Goal: Task Accomplishment & Management: Use online tool/utility

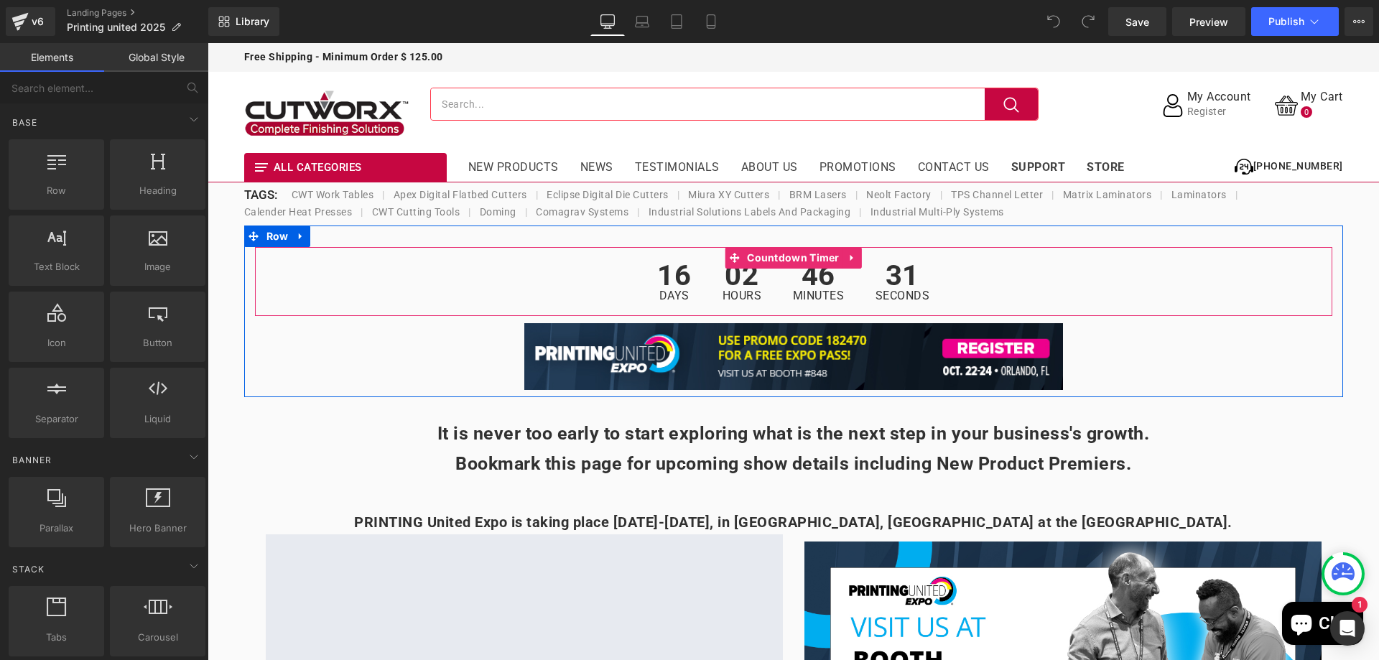
scroll to position [72, 0]
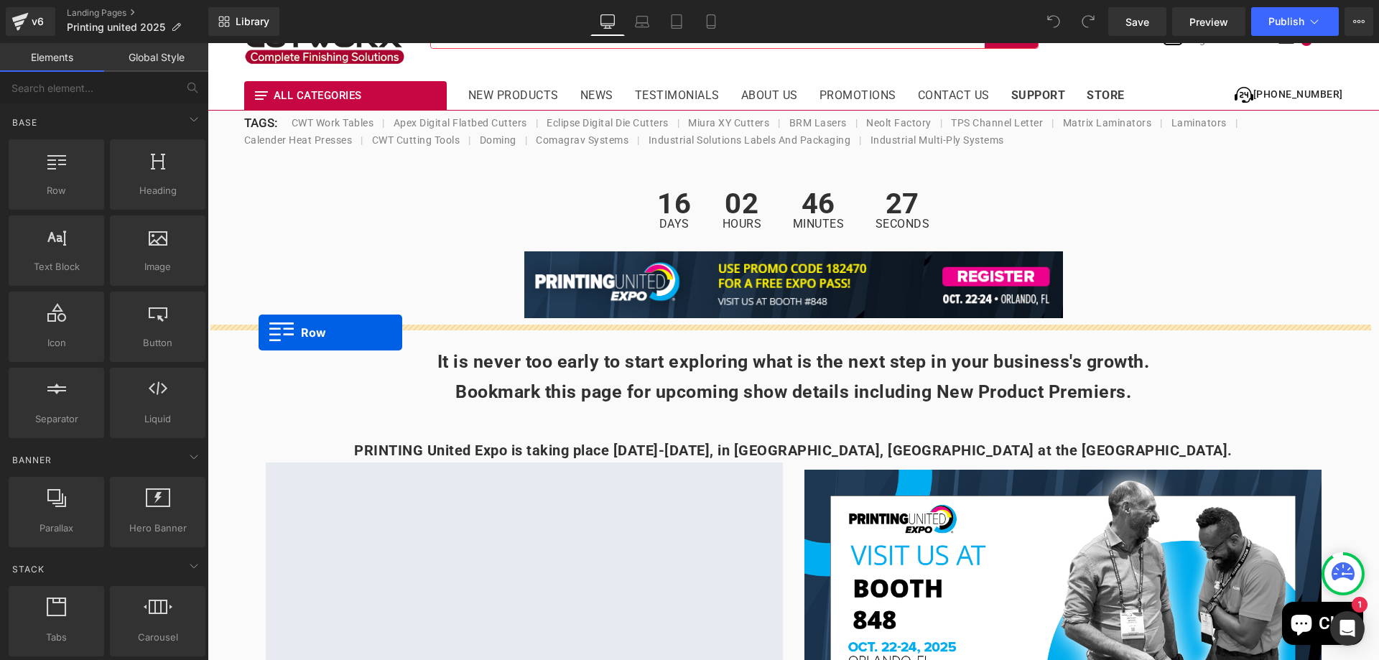
drag, startPoint x: 277, startPoint y: 212, endPoint x: 259, endPoint y: 333, distance: 122.1
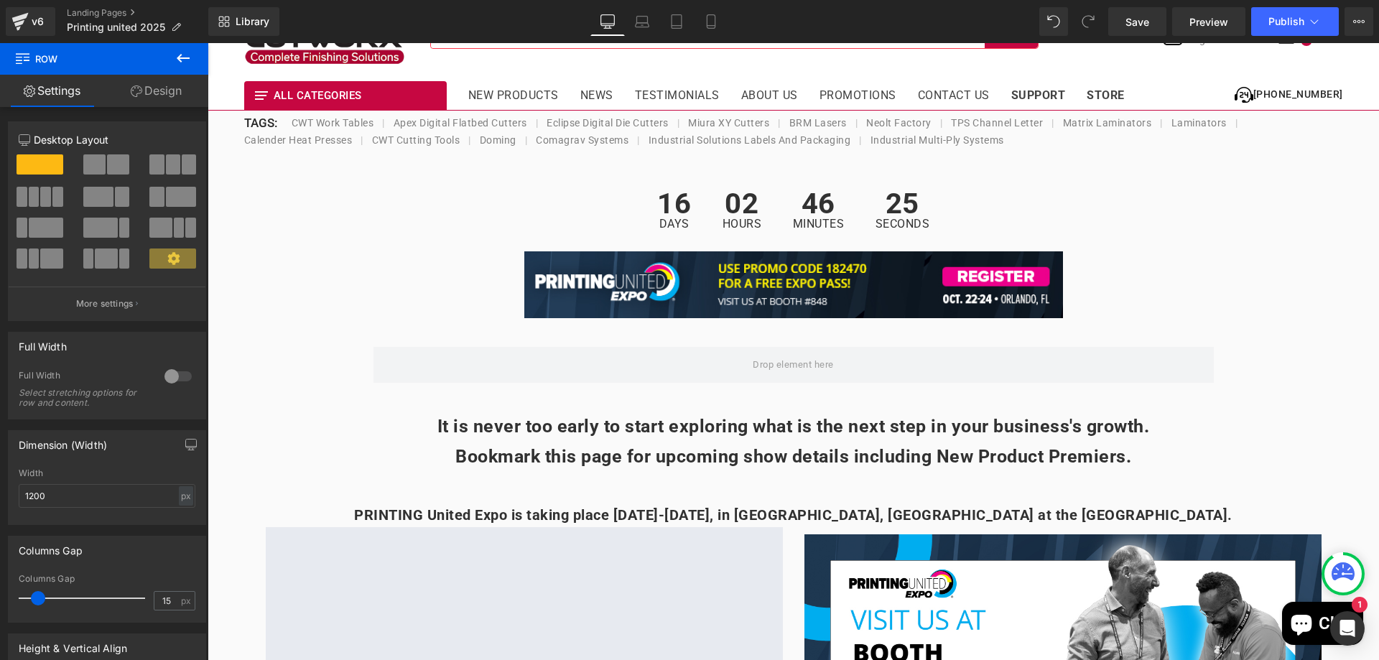
click at [187, 61] on icon at bounding box center [183, 58] width 17 height 17
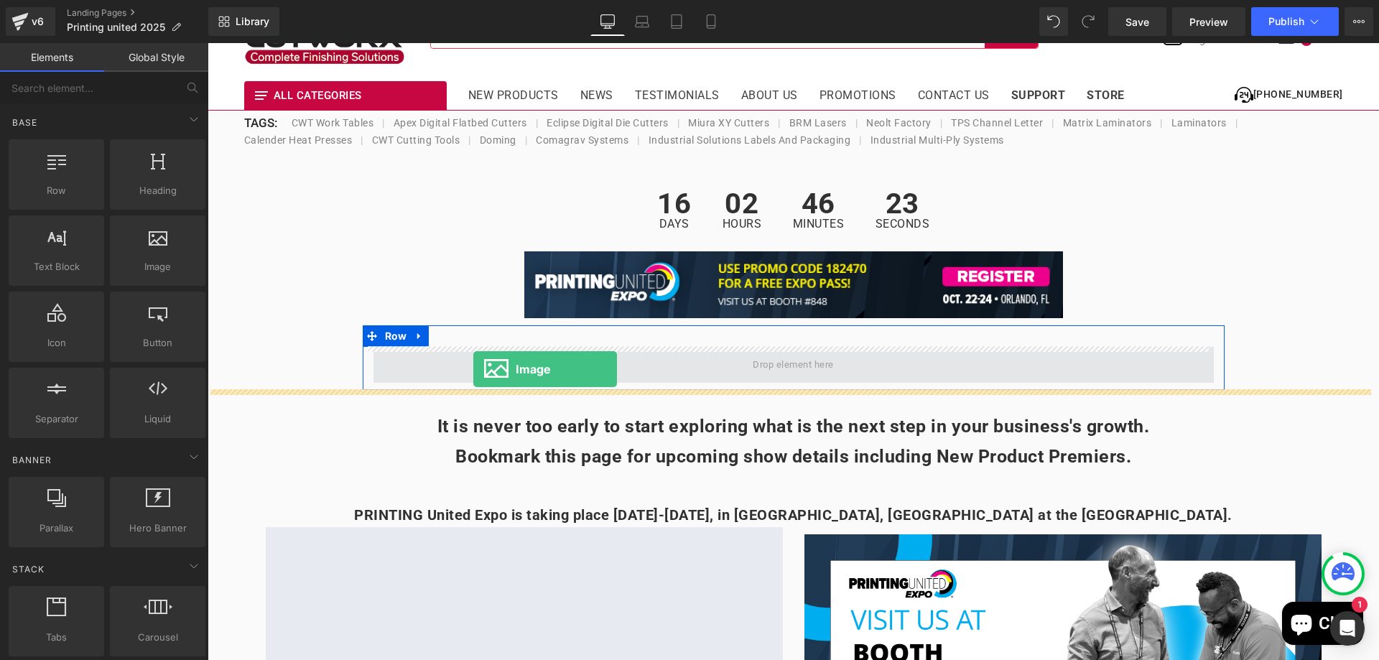
drag, startPoint x: 414, startPoint y: 336, endPoint x: 473, endPoint y: 369, distance: 67.5
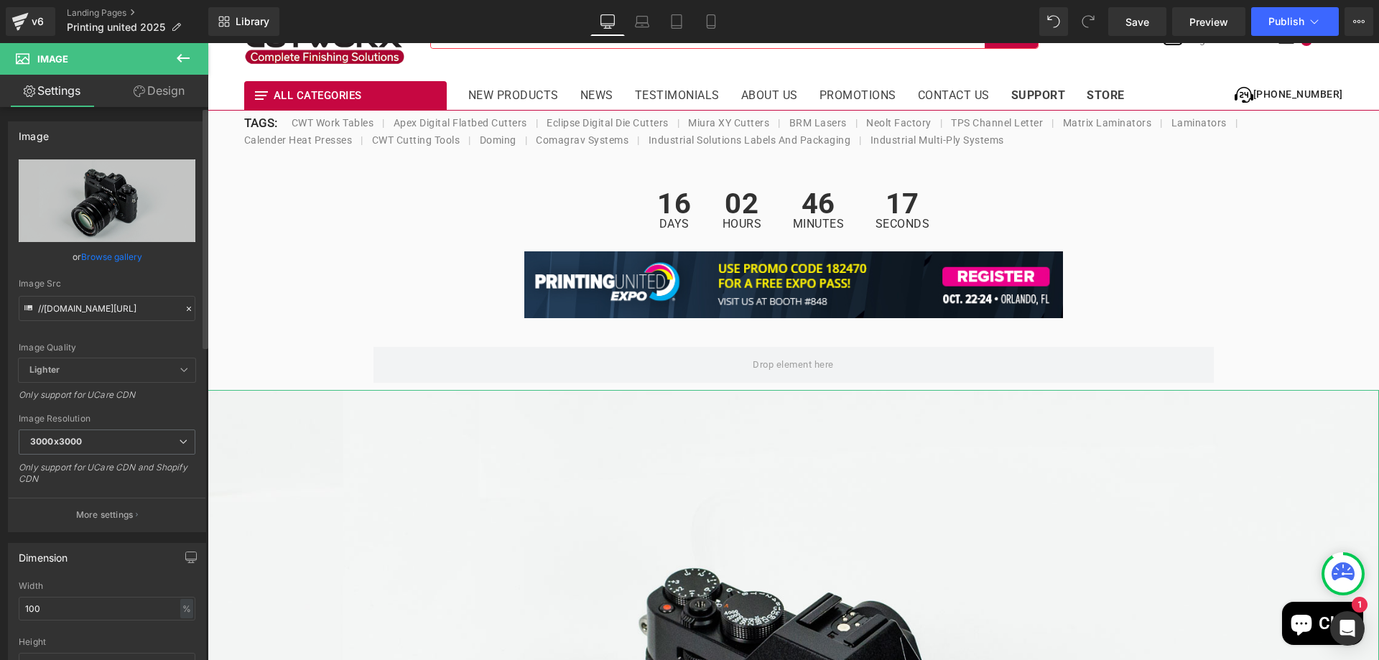
click at [134, 259] on link "Browse gallery" at bounding box center [111, 256] width 61 height 25
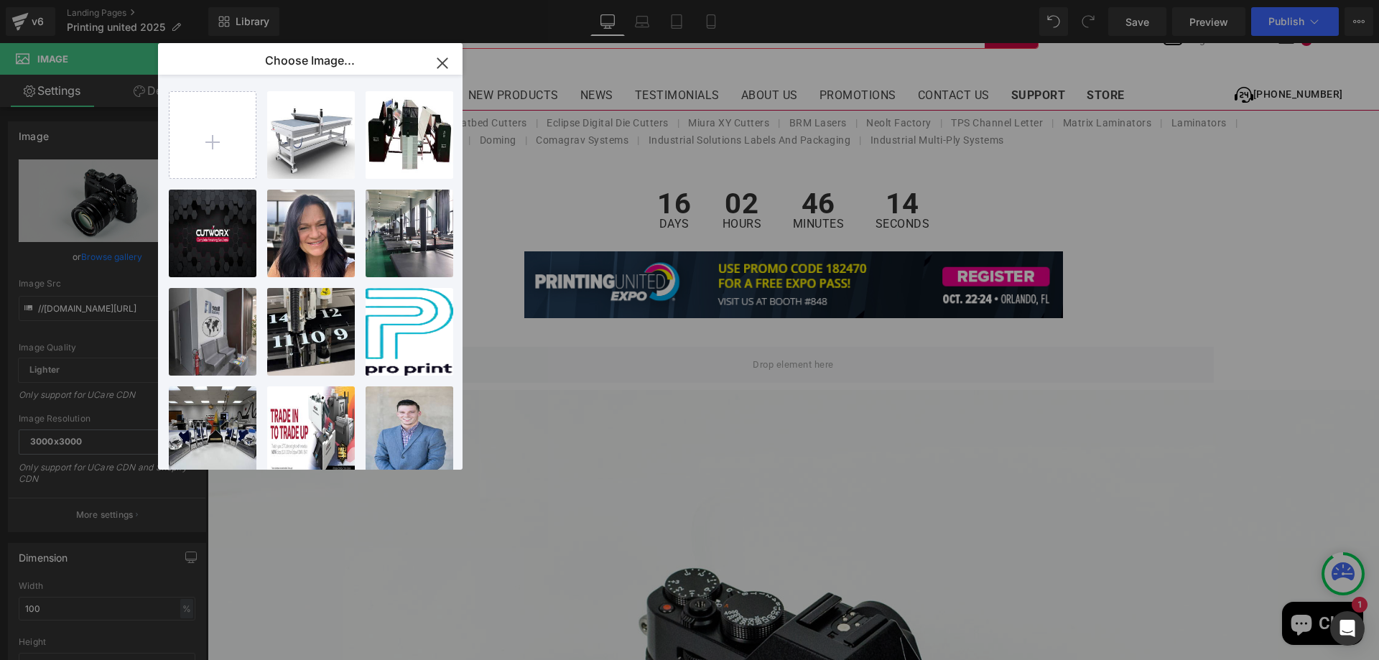
click at [438, 70] on icon "button" at bounding box center [442, 63] width 23 height 23
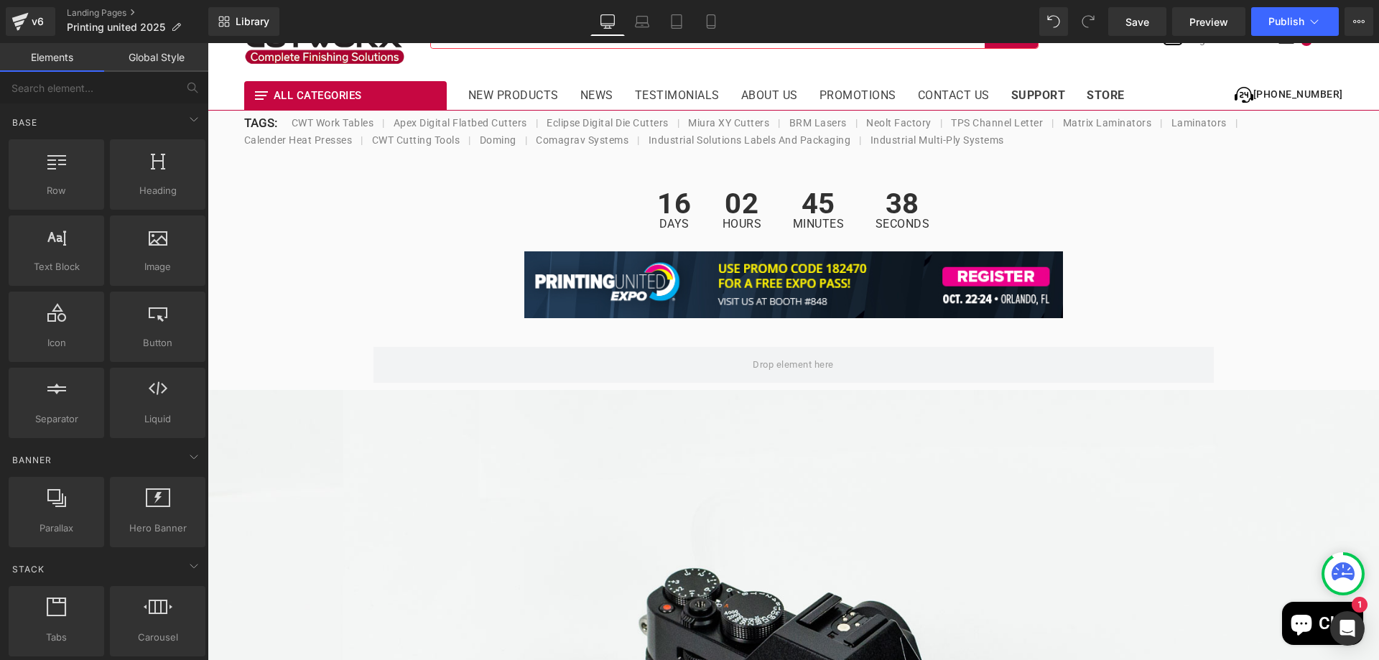
scroll to position [0, 0]
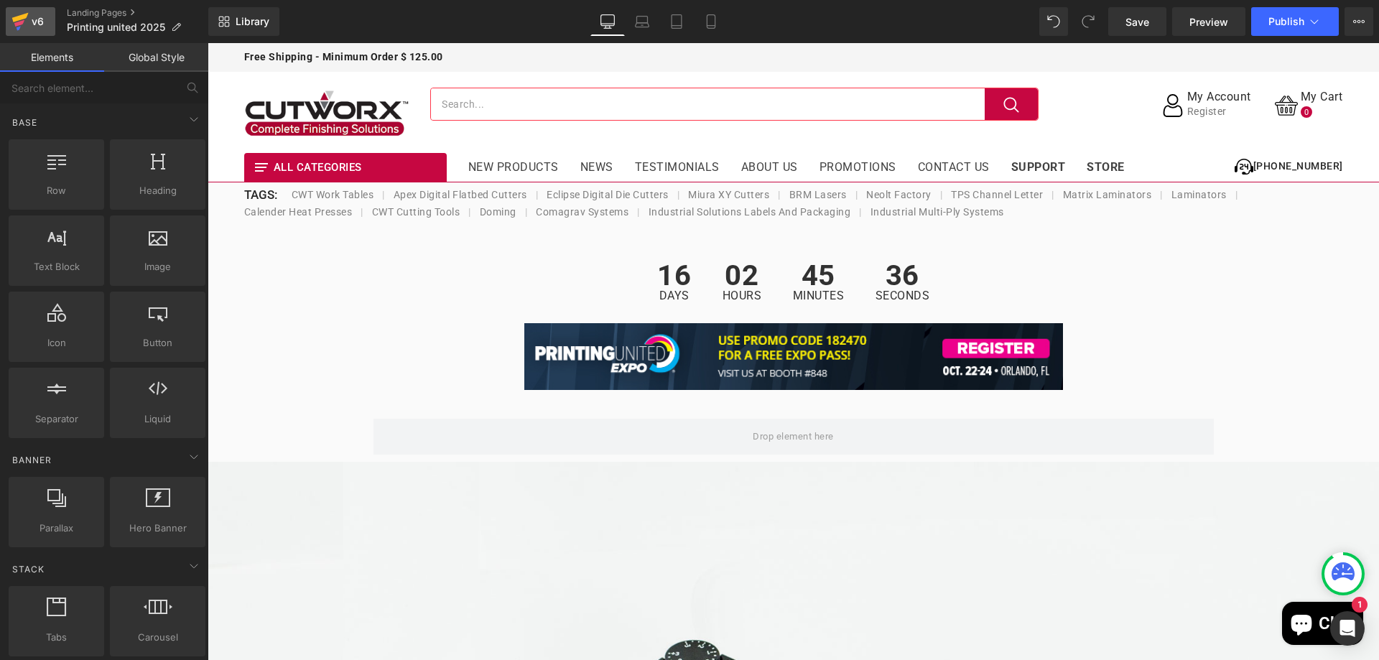
click at [14, 17] on icon at bounding box center [20, 17] width 17 height 9
click at [36, 22] on div "v6" at bounding box center [38, 21] width 18 height 19
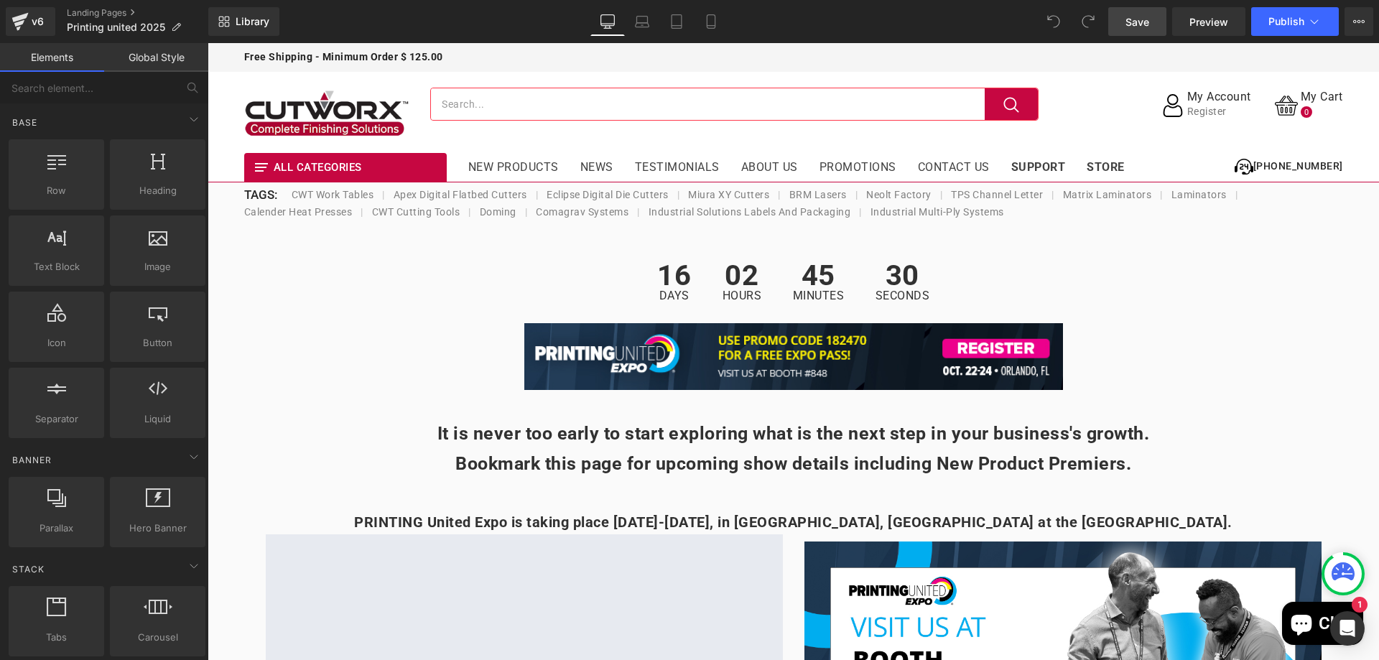
drag, startPoint x: 1122, startPoint y: 17, endPoint x: 321, endPoint y: 62, distance: 802.2
click at [1122, 17] on link "Save" at bounding box center [1137, 21] width 58 height 29
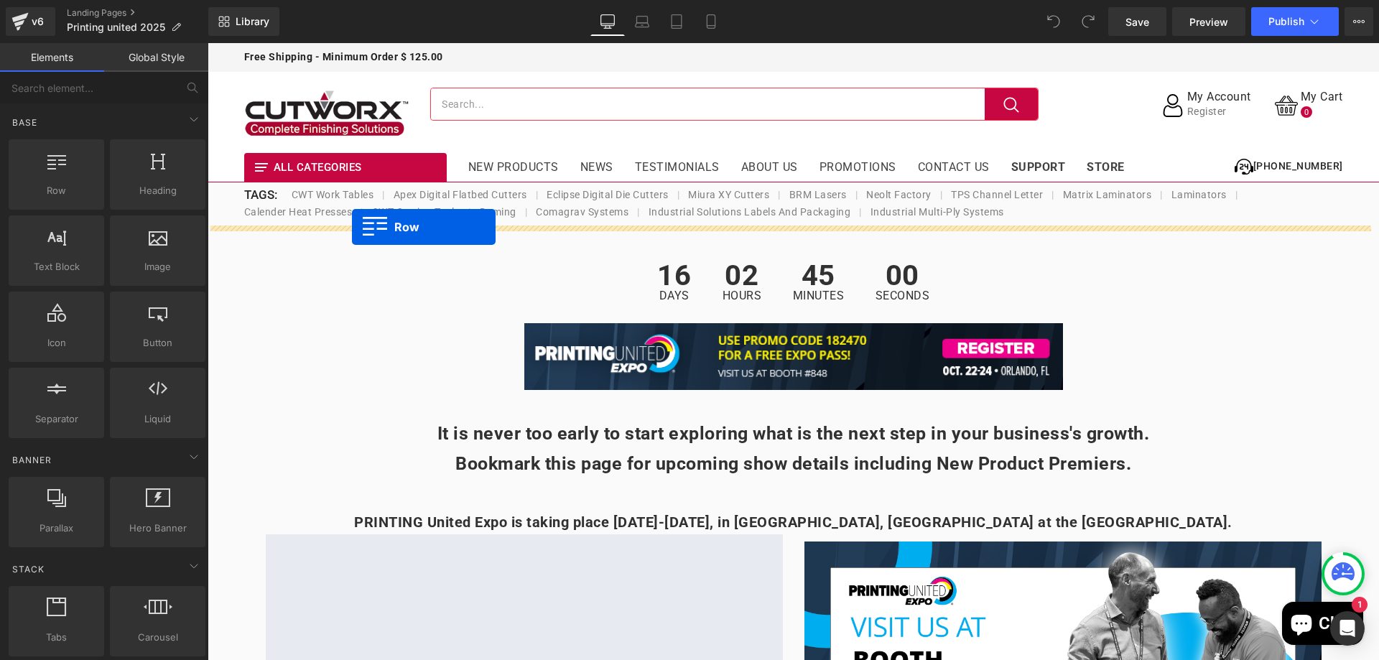
drag, startPoint x: 280, startPoint y: 227, endPoint x: 352, endPoint y: 226, distance: 71.8
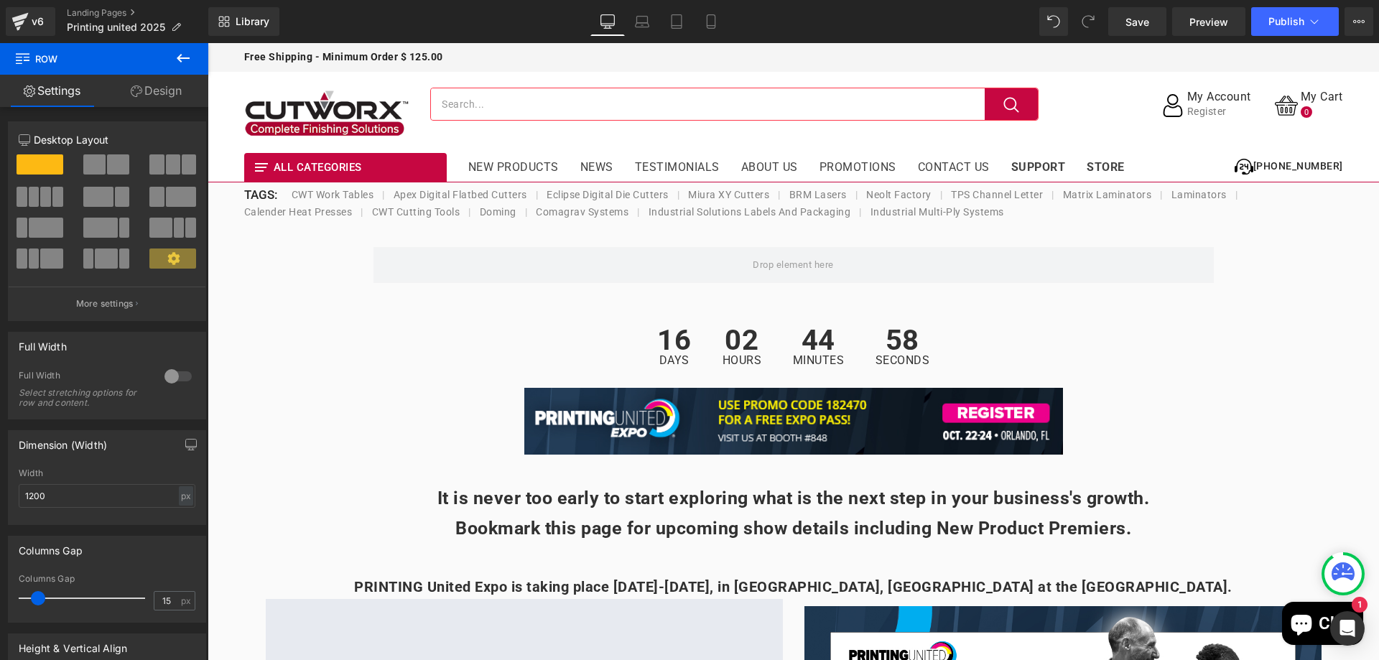
click at [193, 50] on button at bounding box center [183, 59] width 50 height 32
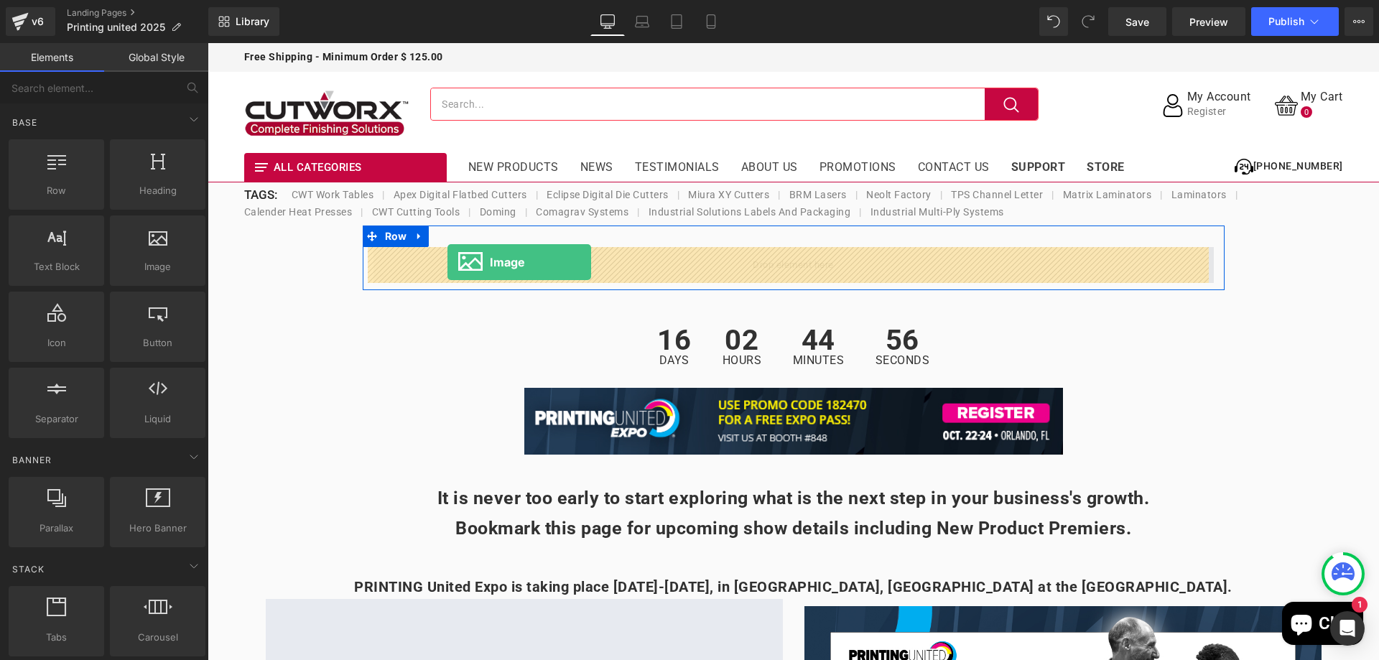
drag, startPoint x: 366, startPoint y: 305, endPoint x: 447, endPoint y: 262, distance: 91.6
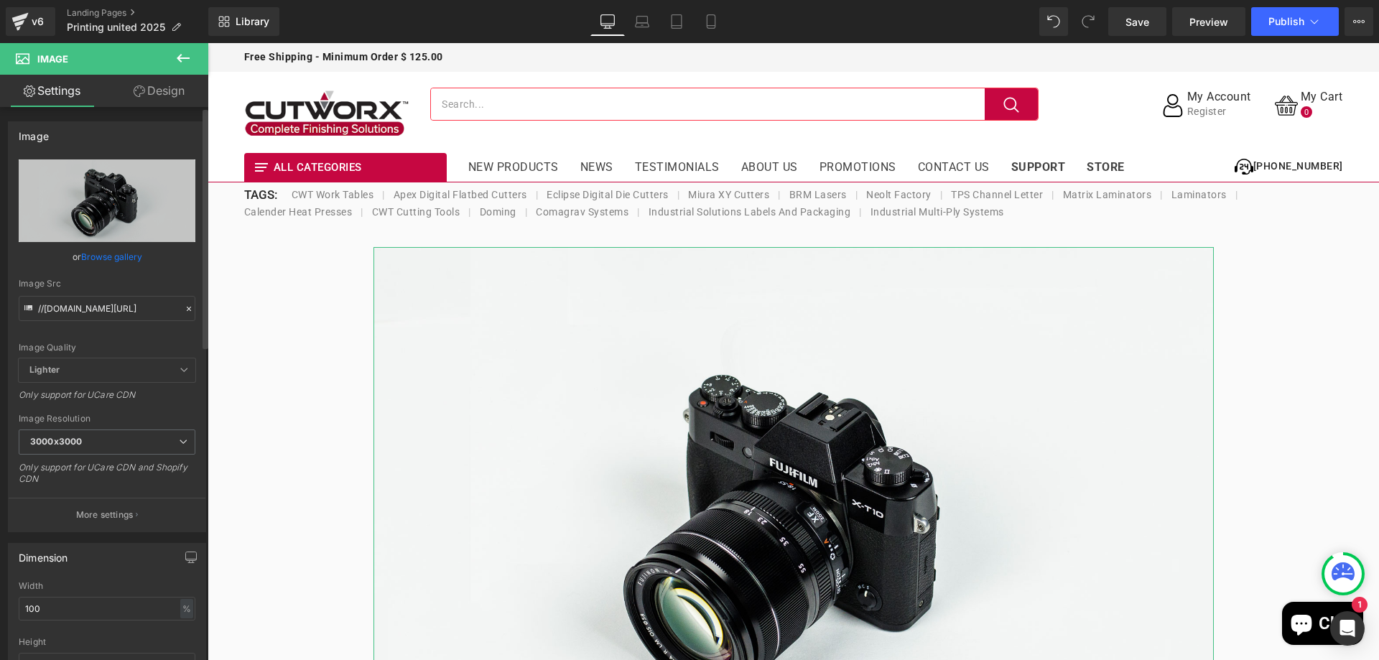
drag, startPoint x: 186, startPoint y: 307, endPoint x: 152, endPoint y: 309, distance: 33.8
click at [186, 307] on icon at bounding box center [189, 309] width 10 height 10
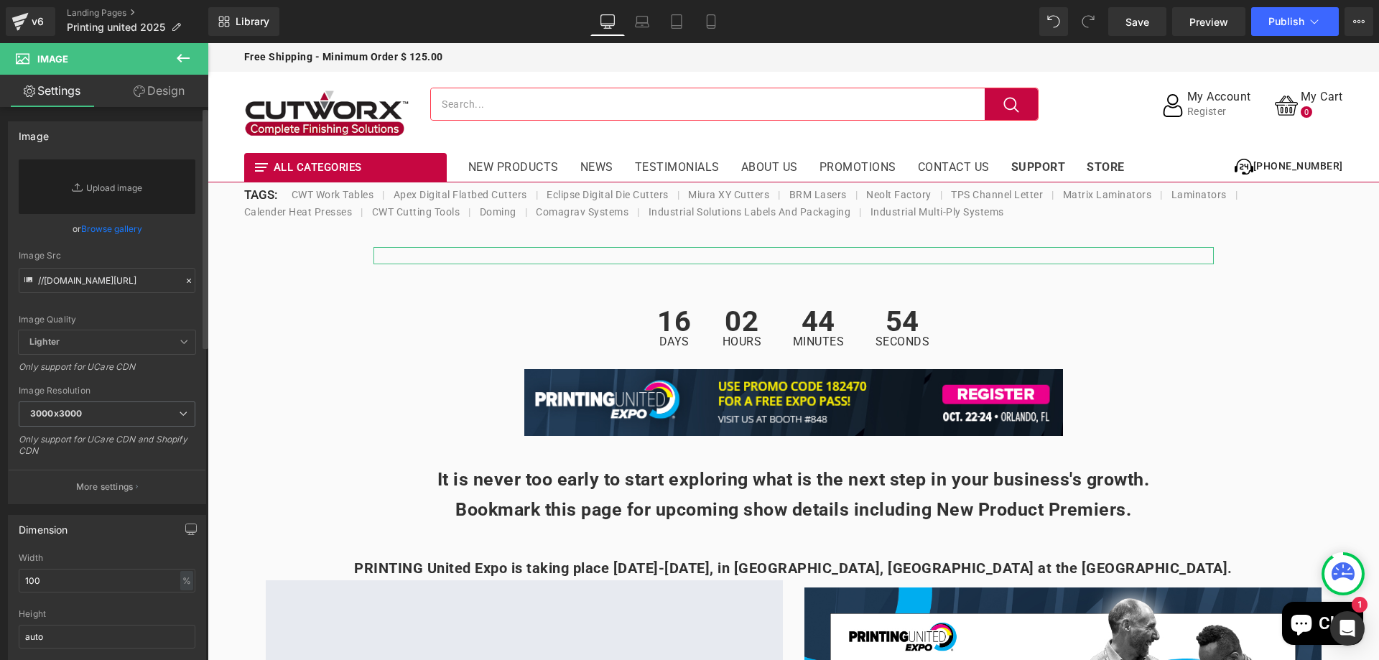
click at [151, 309] on div "Image Quality Lighter Lightest Lighter Lighter Lightest Only support for UCare …" at bounding box center [107, 244] width 177 height 171
click at [147, 276] on input "//[DOMAIN_NAME][URL]" at bounding box center [107, 280] width 177 height 25
paste input "https://cdn.shopify.com/s/files/1/0696/7158/4064/files/Apex_E_CET_combo_Q5_Lead…"
type input "https://cdn.shopify.com/s/files/1/0696/7158/4064/files/Apex_E_CET_combo_Q5_Lead…"
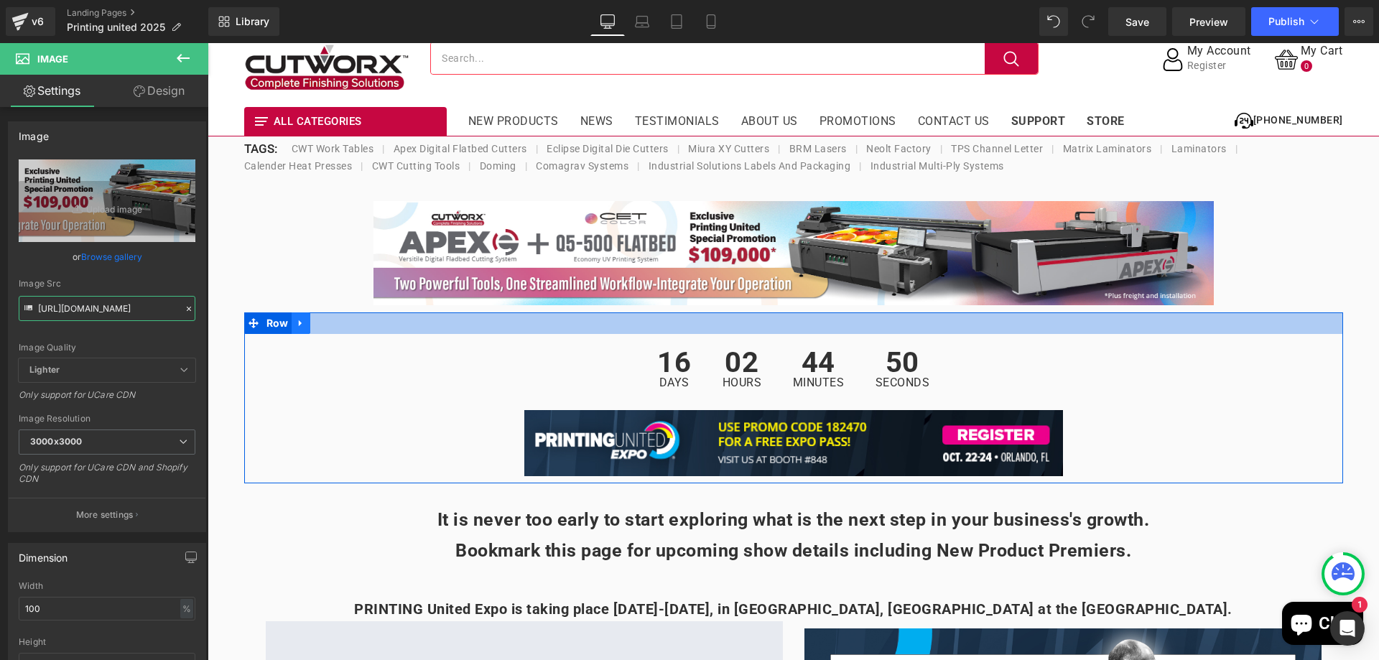
scroll to position [72, 0]
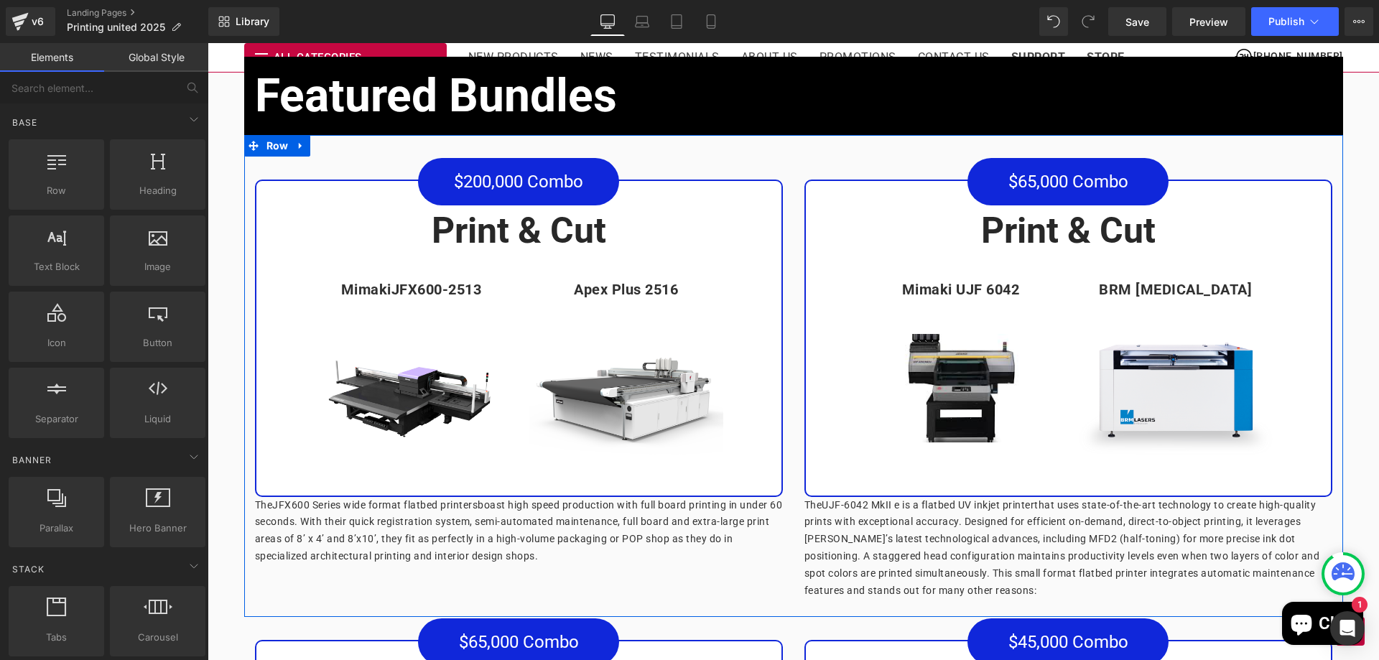
scroll to position [6896, 0]
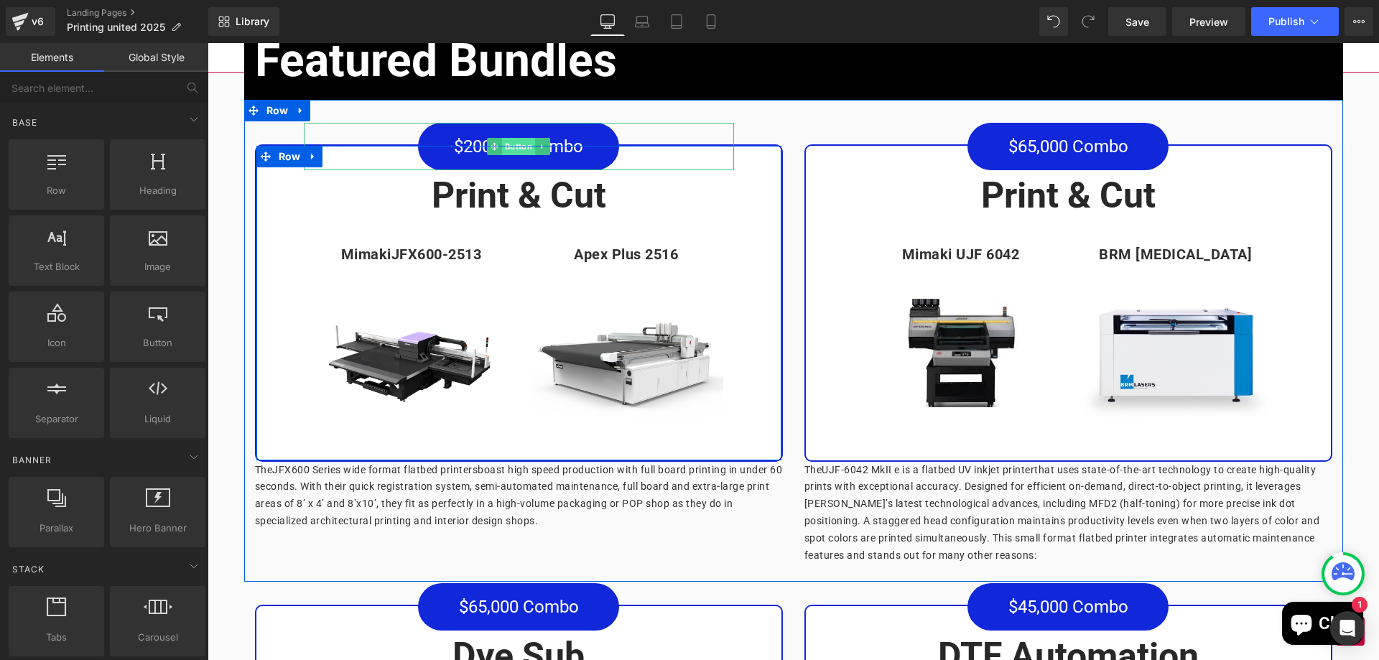
click at [521, 152] on span "Button" at bounding box center [518, 146] width 33 height 17
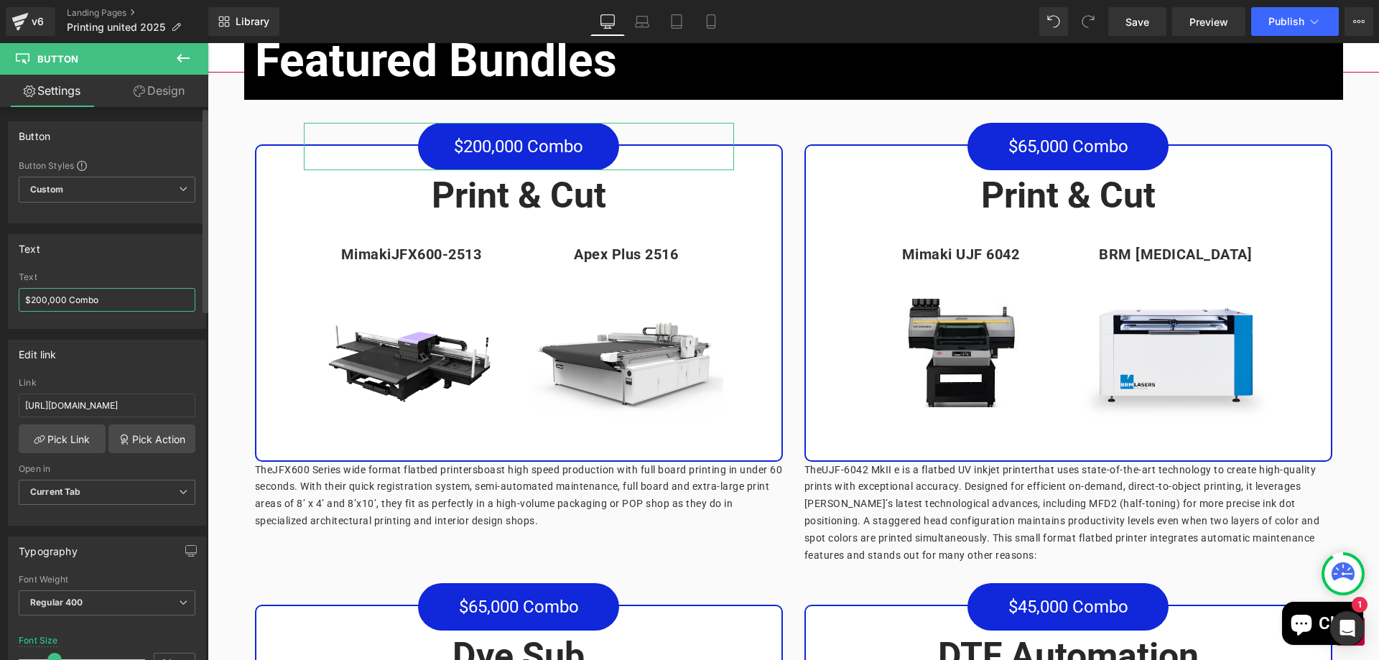
click at [47, 300] on input "$200,000 Combo" at bounding box center [107, 300] width 177 height 24
click at [41, 304] on input "$200,000 Combo" at bounding box center [107, 300] width 177 height 24
click at [46, 300] on input "$200,000 Combo" at bounding box center [107, 300] width 177 height 24
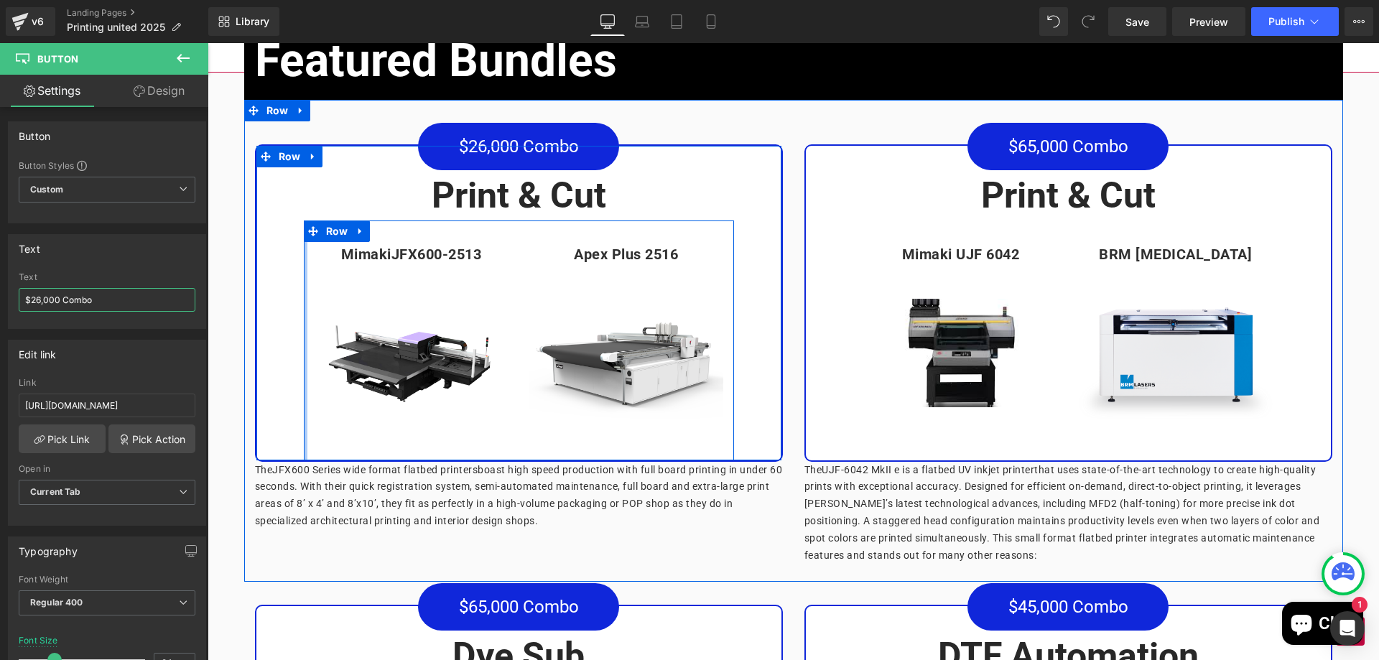
type input "$260,000 Combo"
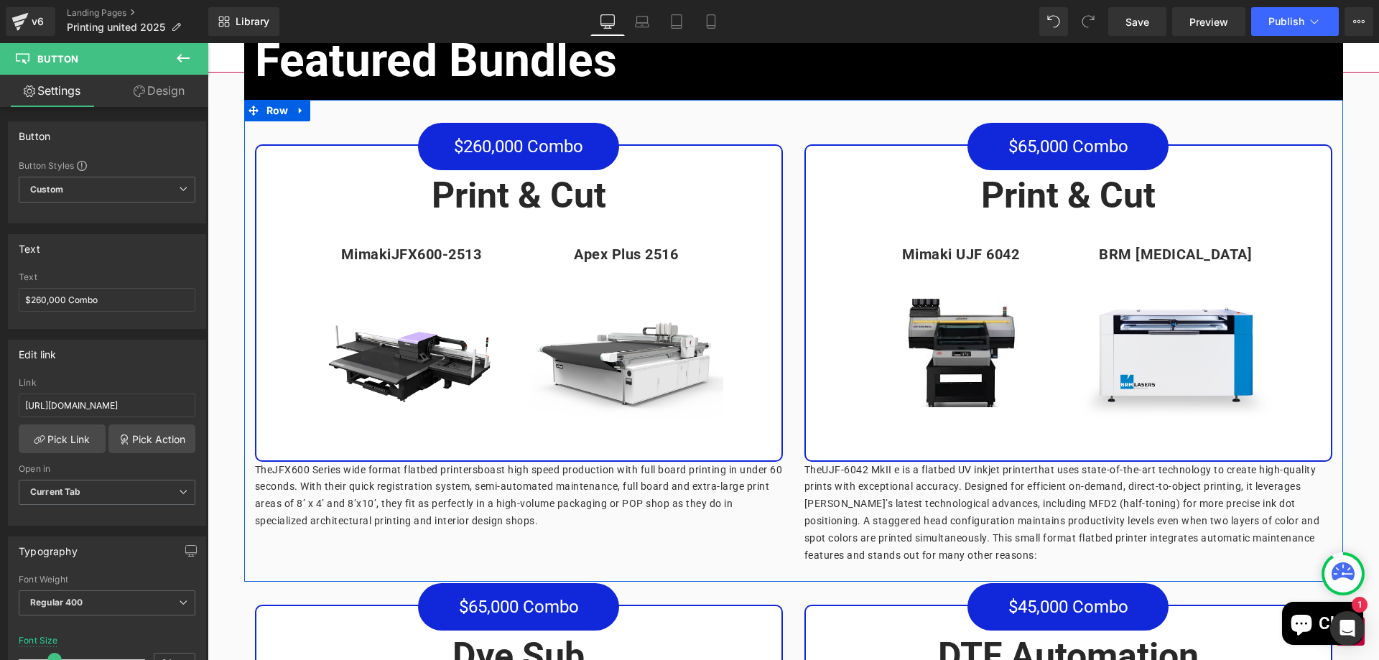
click at [782, 167] on div "$260,000 Combo Button Print & Cut Heading Mimaki JFX600-2513 Text Block Image A…" at bounding box center [518, 330] width 549 height 419
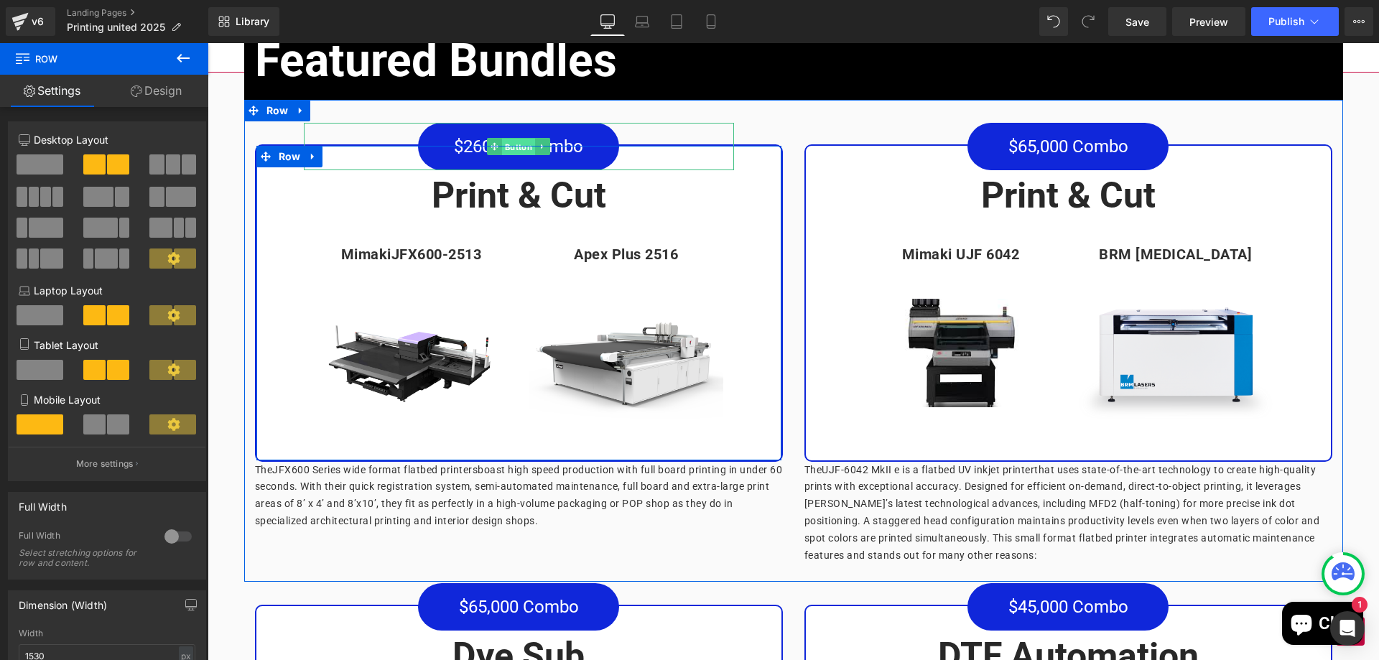
click at [514, 151] on span "Button" at bounding box center [518, 147] width 33 height 17
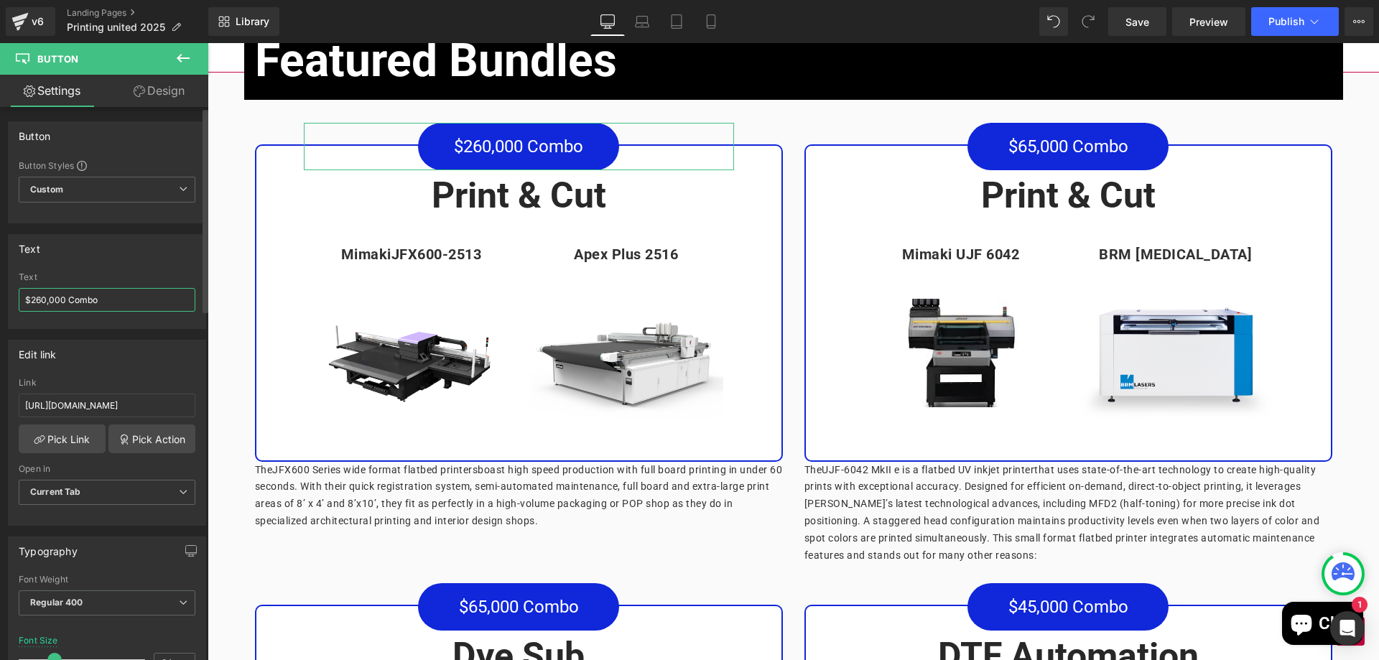
drag, startPoint x: 116, startPoint y: 291, endPoint x: 0, endPoint y: 311, distance: 117.4
click at [0, 311] on div "Text $260,000 Combo Text $260,000 Combo" at bounding box center [107, 276] width 215 height 106
type input "Learn More"
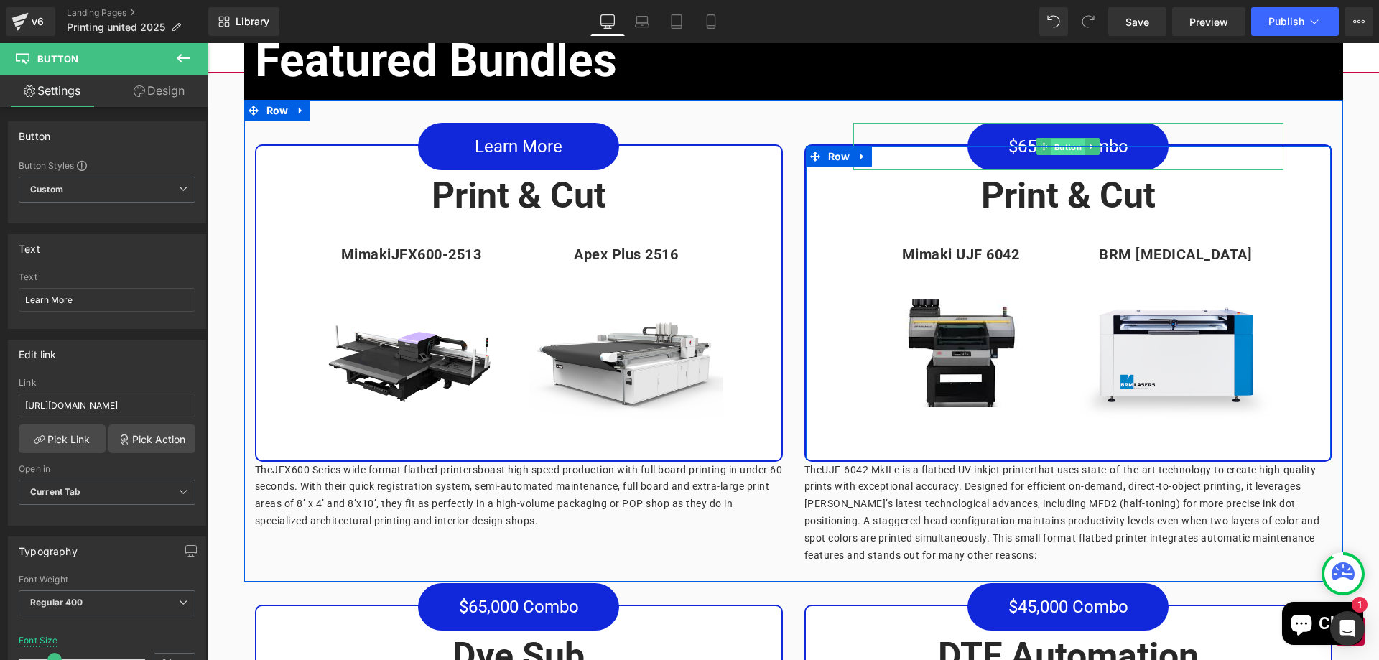
click at [1067, 153] on span "Button" at bounding box center [1068, 147] width 33 height 17
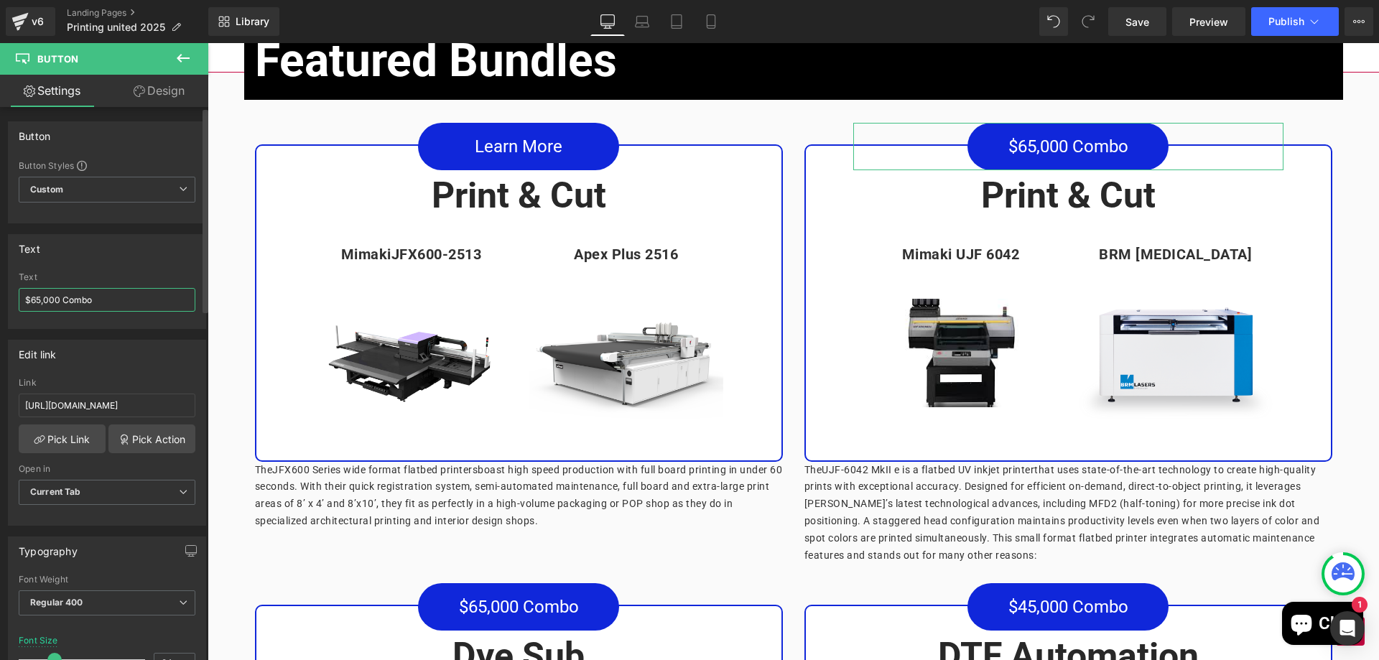
click at [144, 300] on input "$65,000 Combo" at bounding box center [107, 300] width 177 height 24
paste input "Learn More"
type input "Learn More"
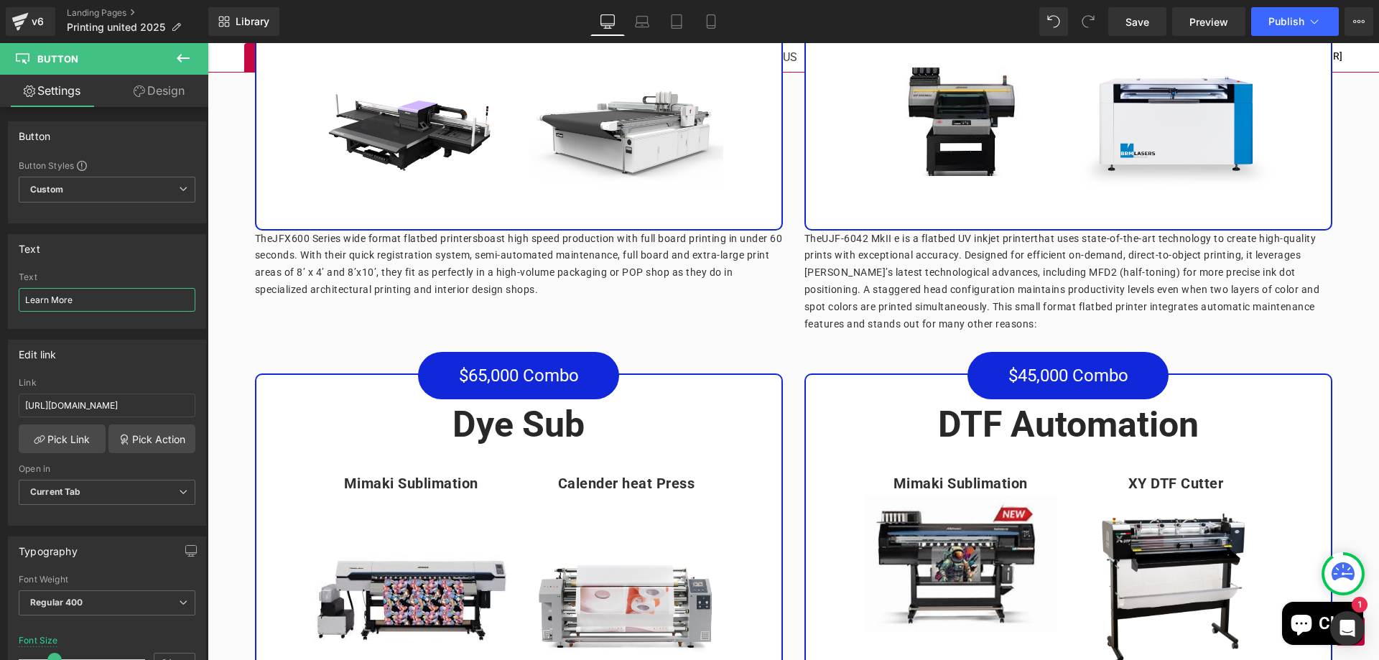
scroll to position [7183, 0]
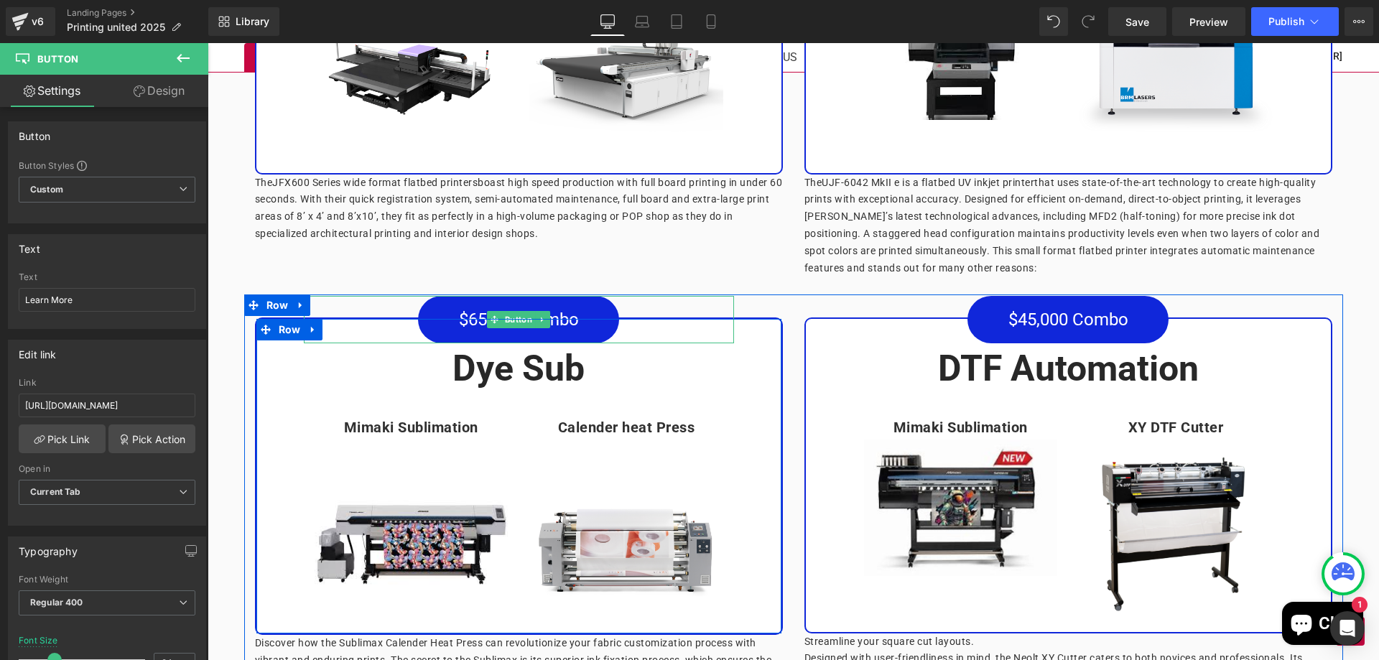
click at [579, 314] on link "$65,000 Combo" at bounding box center [518, 319] width 201 height 47
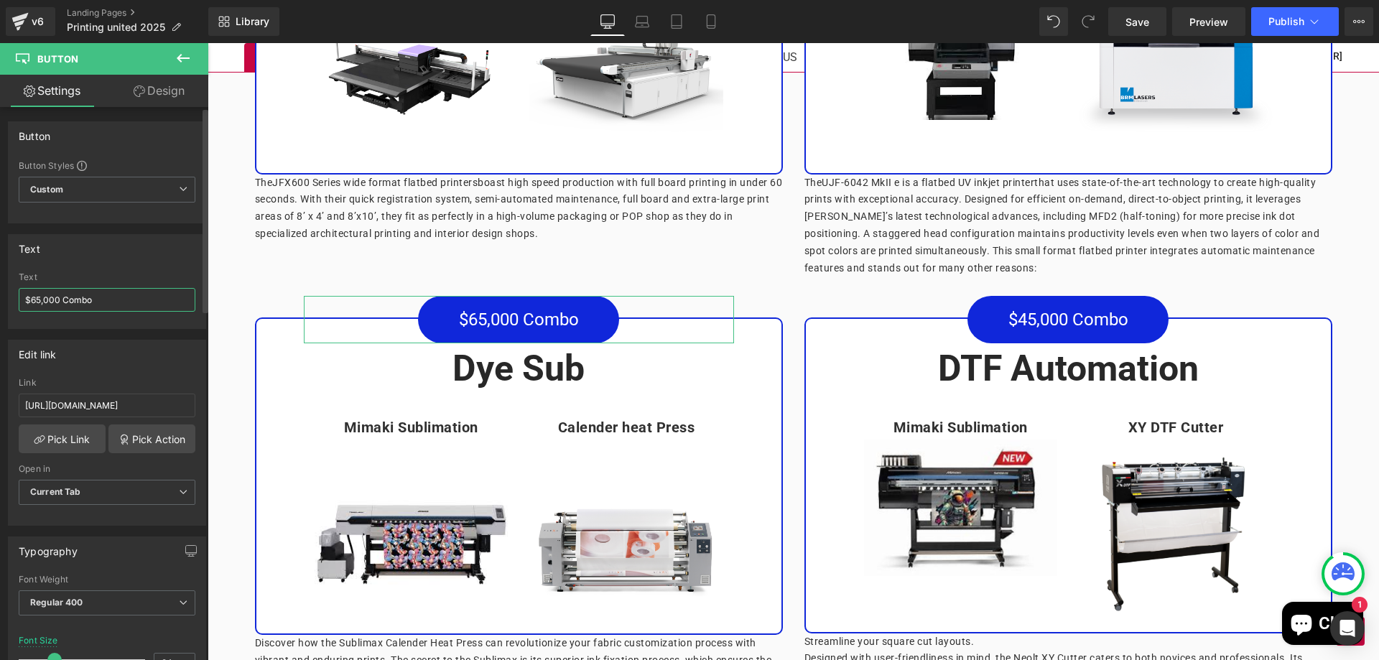
drag, startPoint x: 130, startPoint y: 305, endPoint x: 0, endPoint y: 295, distance: 130.3
click at [0, 295] on div "Text $65,000 Combo Text $65,000 Combo" at bounding box center [107, 276] width 215 height 106
paste input "Learn More"
type input "Learn More"
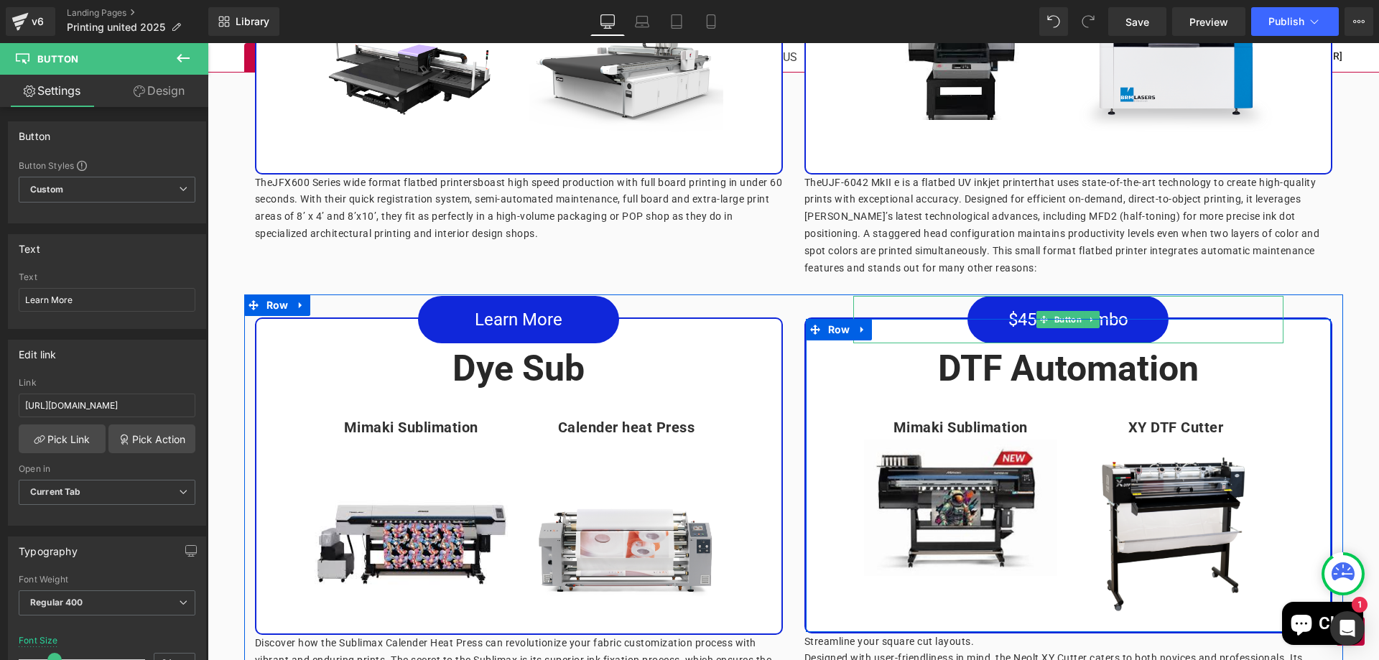
click at [1126, 314] on link "$45,000 Combo" at bounding box center [1068, 319] width 201 height 47
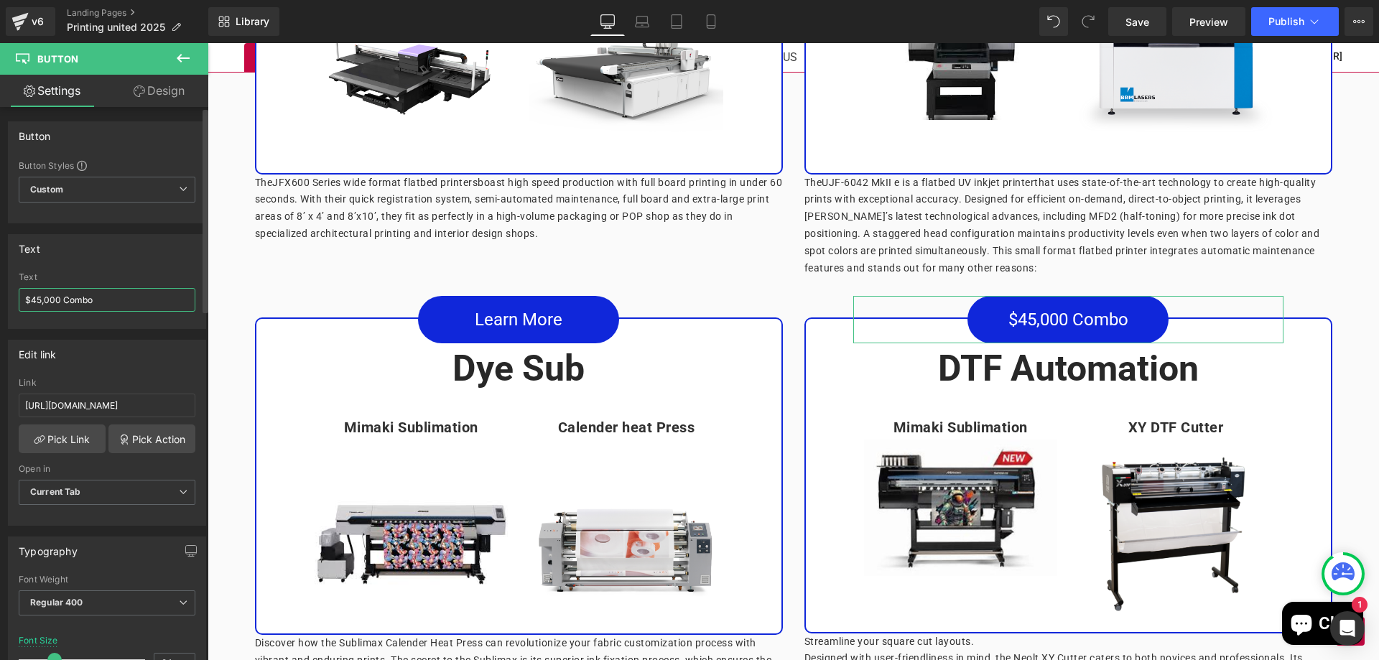
click at [0, 295] on div "Text $45,000 Combo Text $45,000 Combo" at bounding box center [107, 276] width 215 height 106
type input "Learn More"
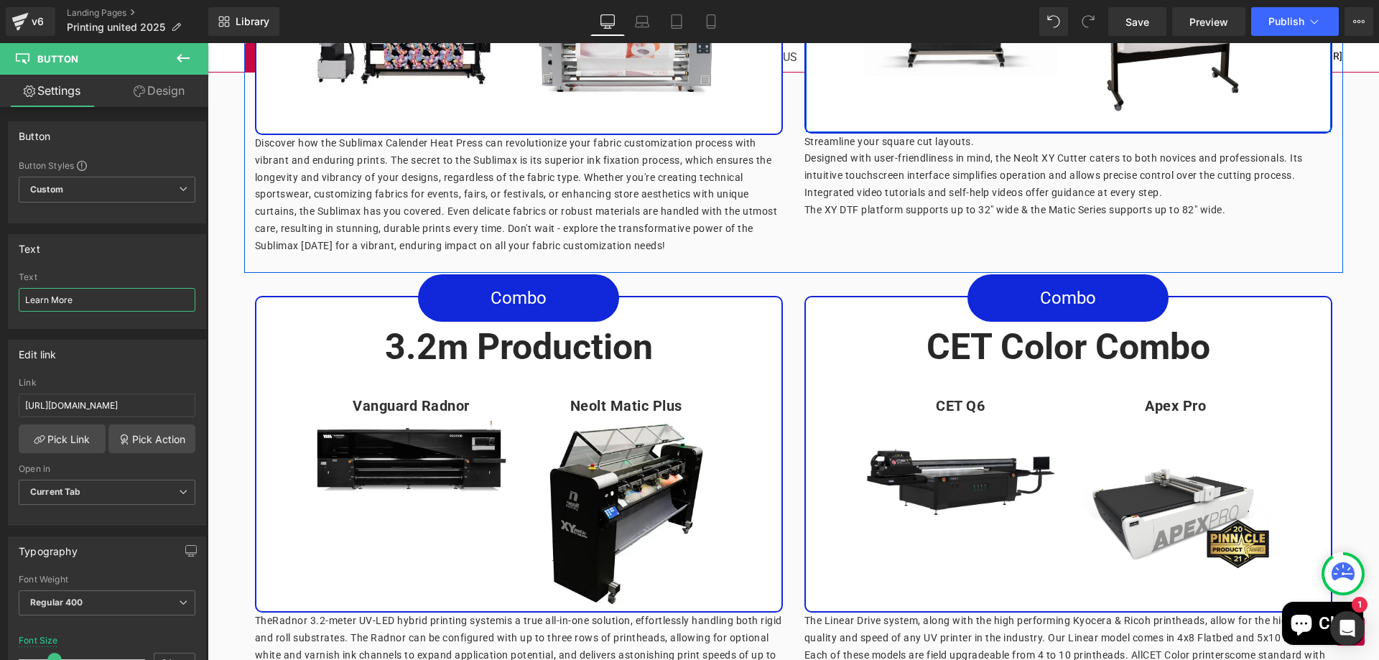
scroll to position [7686, 0]
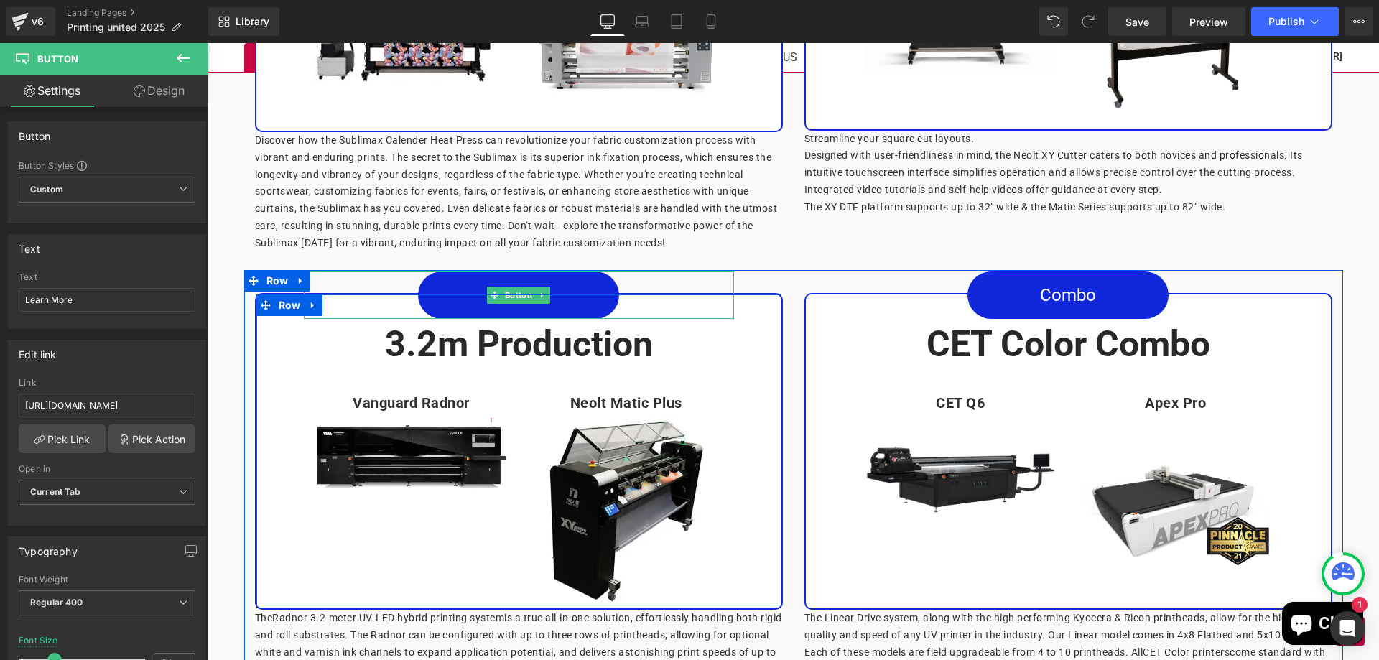
click at [600, 290] on link "Combo" at bounding box center [518, 295] width 201 height 47
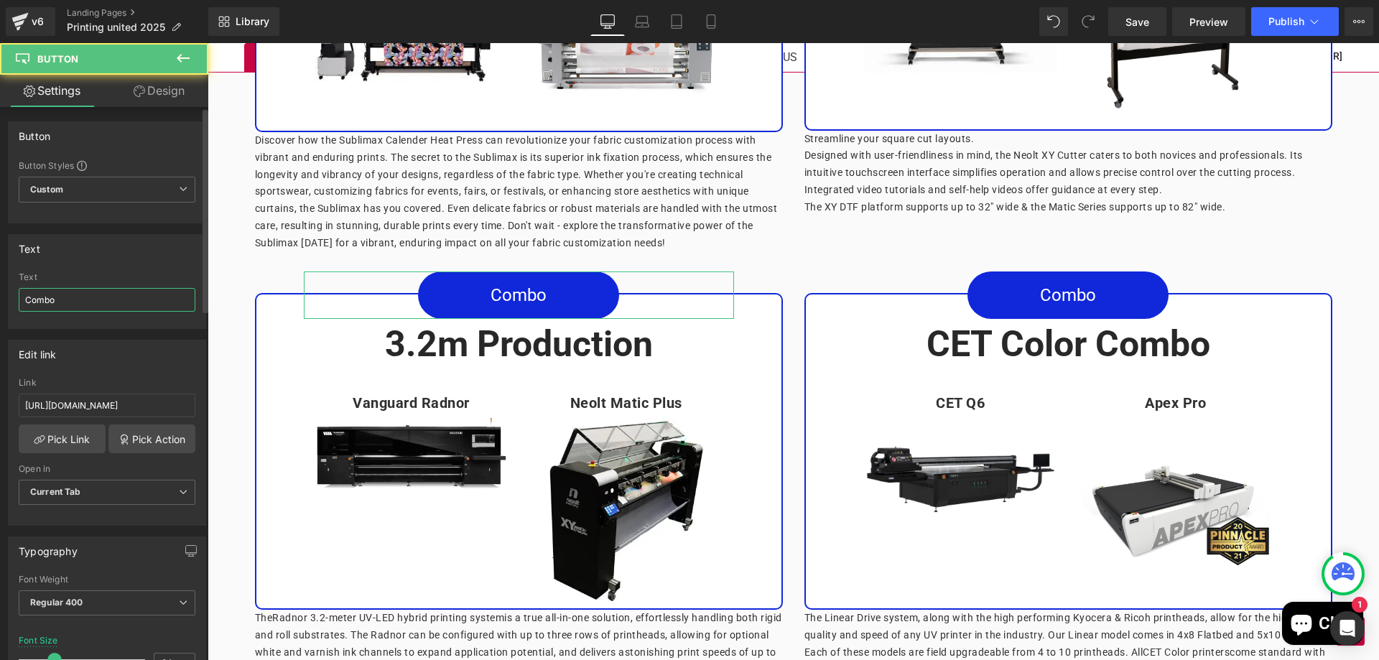
drag, startPoint x: 133, startPoint y: 294, endPoint x: 0, endPoint y: 295, distance: 132.9
click at [0, 295] on div "Text Combo Text Combo" at bounding box center [107, 276] width 215 height 106
type input "Learn More"
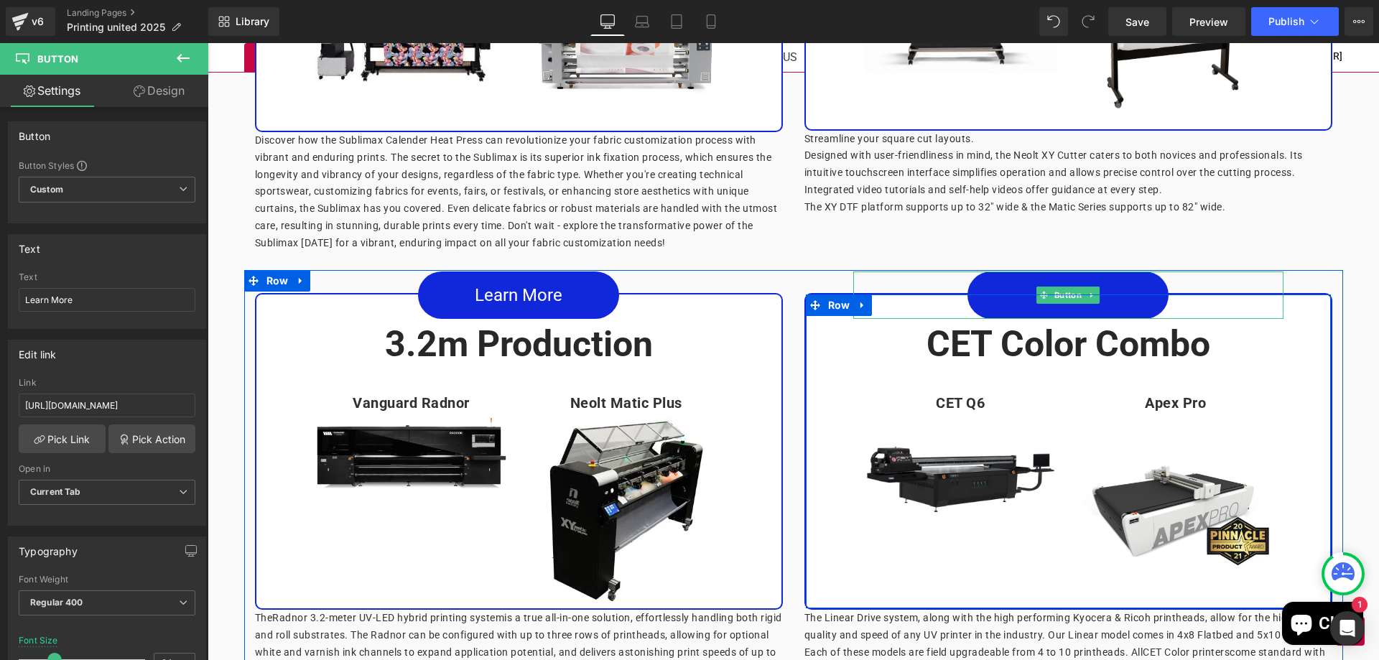
click at [1130, 293] on link "Combo" at bounding box center [1068, 295] width 201 height 47
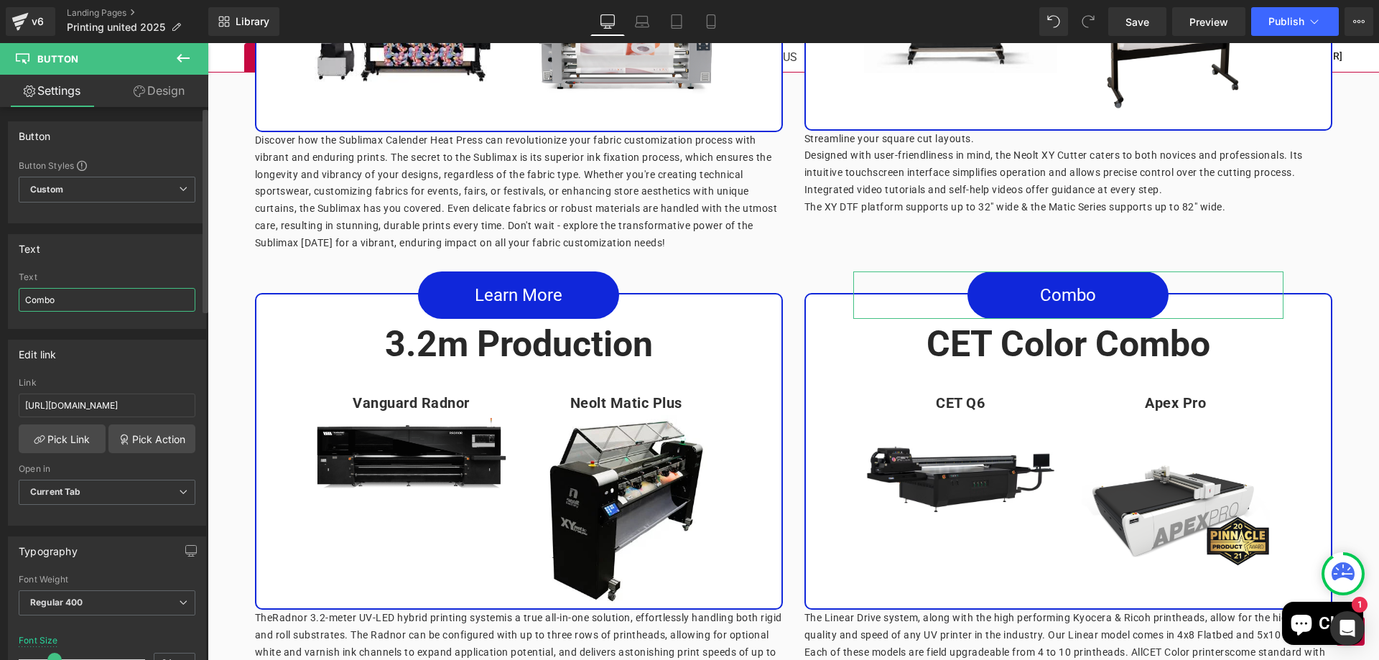
drag, startPoint x: 0, startPoint y: 300, endPoint x: 164, endPoint y: 315, distance: 165.2
click at [0, 299] on div "Text Combo Text Combo" at bounding box center [107, 276] width 215 height 106
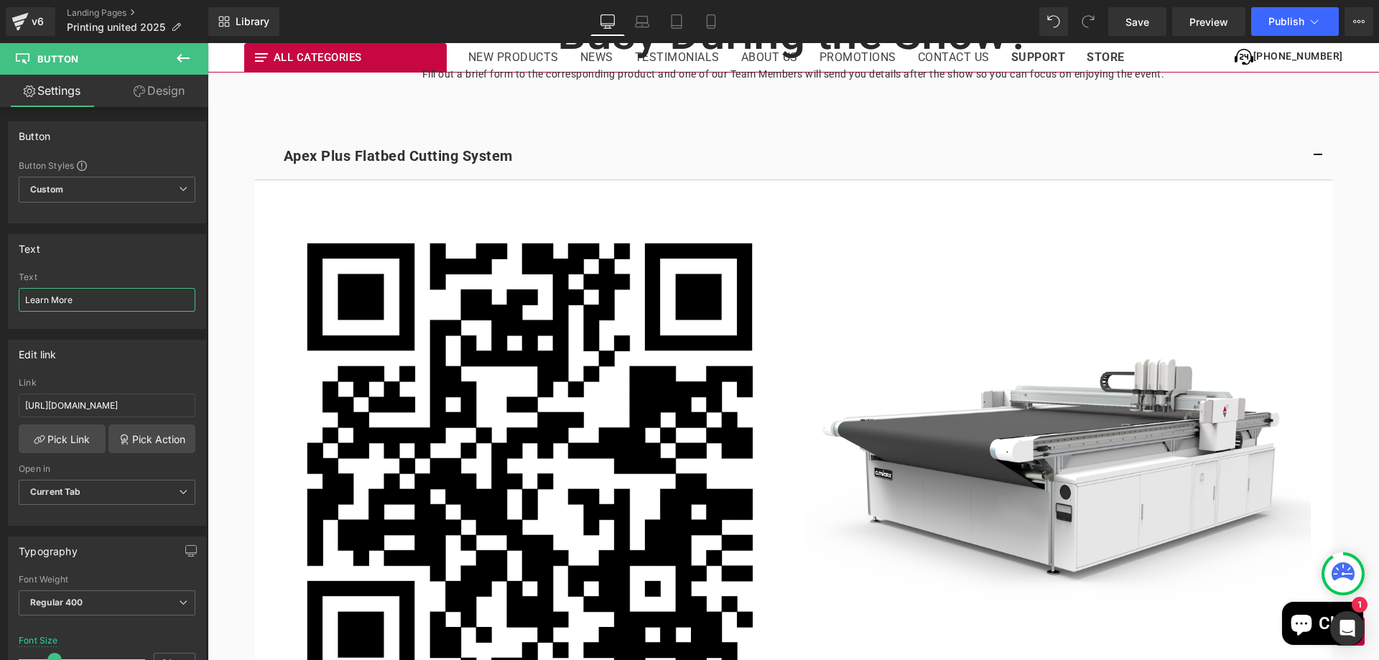
scroll to position [8763, 0]
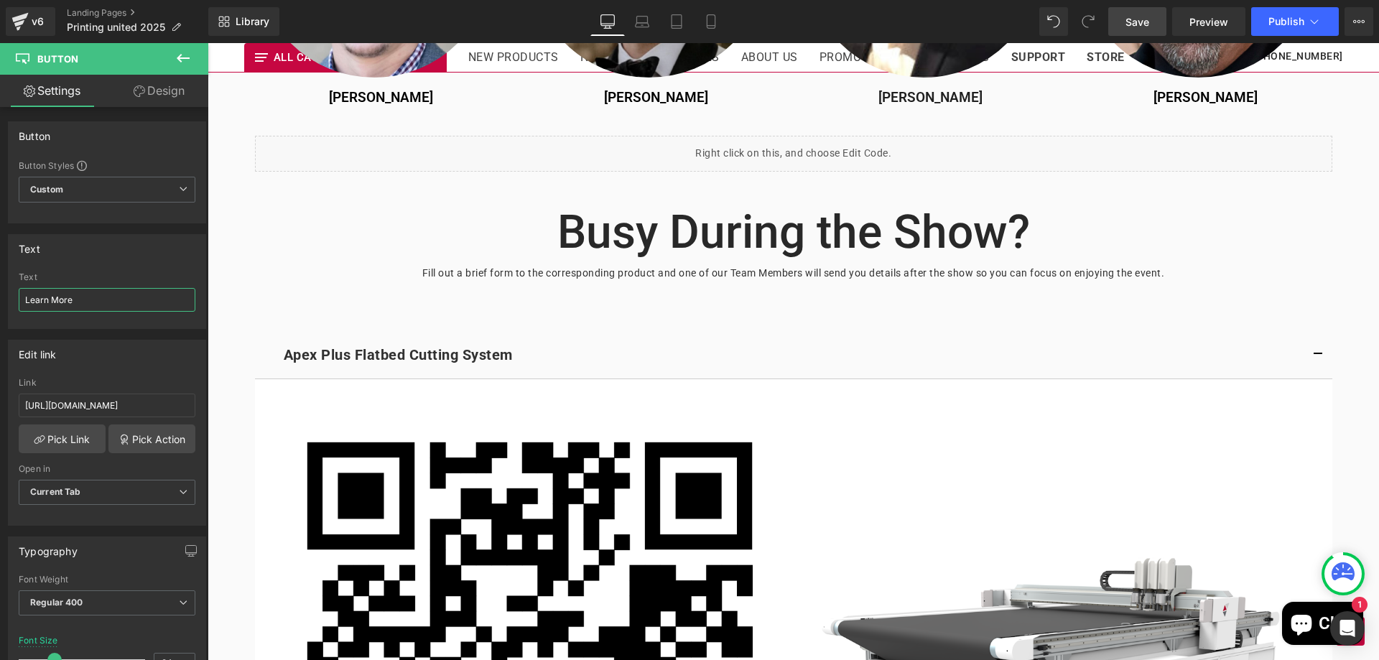
type input "Learn More"
click at [1142, 32] on link "Save" at bounding box center [1137, 21] width 58 height 29
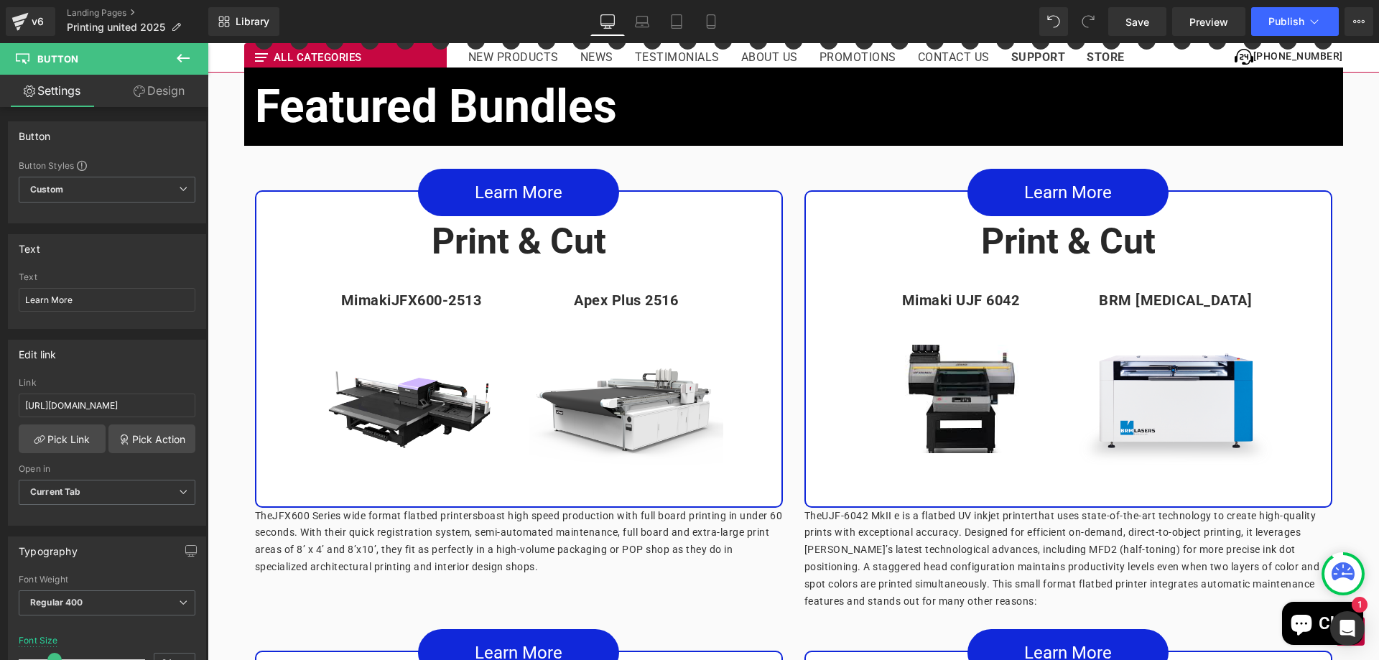
scroll to position [6824, 0]
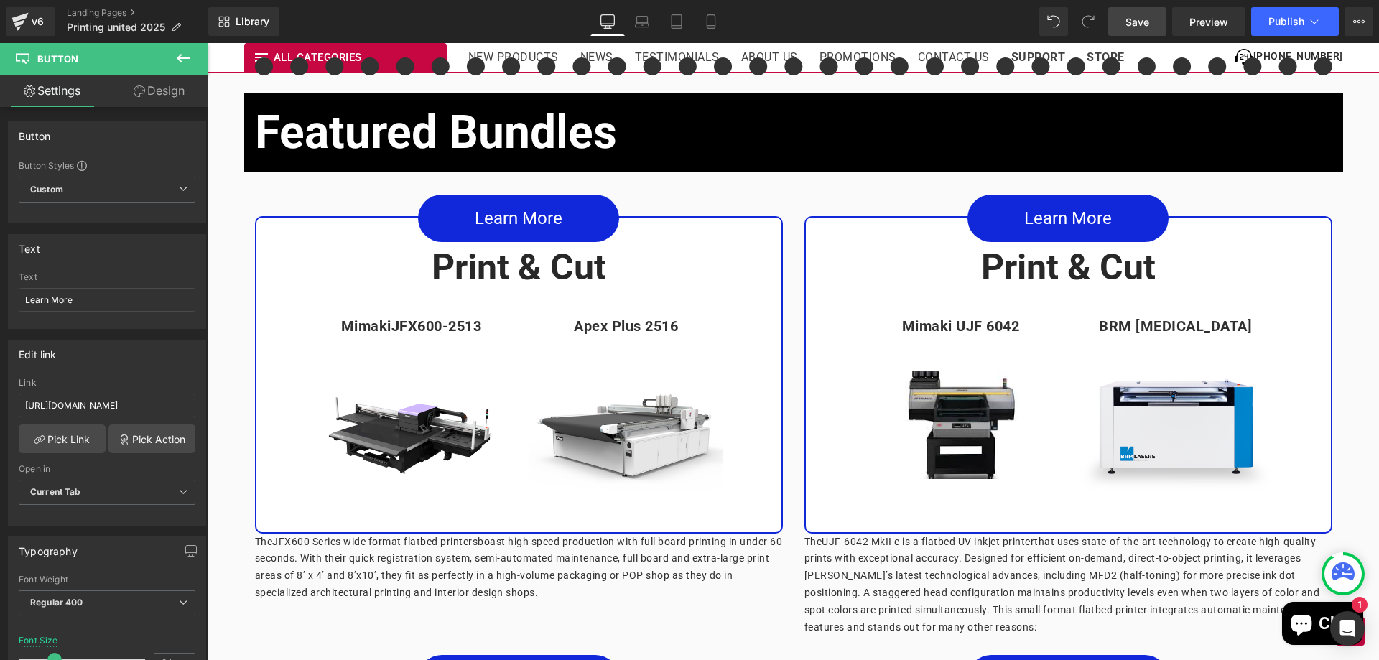
drag, startPoint x: 1128, startPoint y: 34, endPoint x: 1154, endPoint y: 34, distance: 25.1
click at [1128, 34] on link "Save" at bounding box center [1137, 21] width 58 height 29
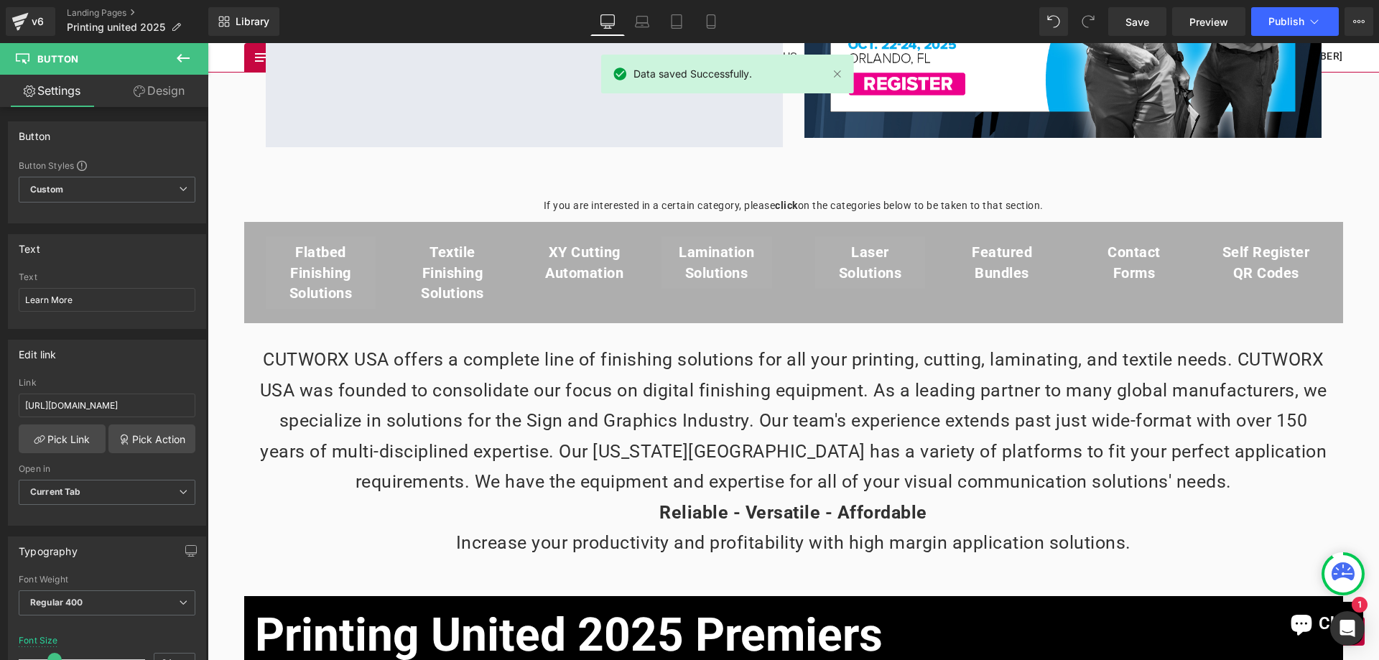
scroll to position [790, 0]
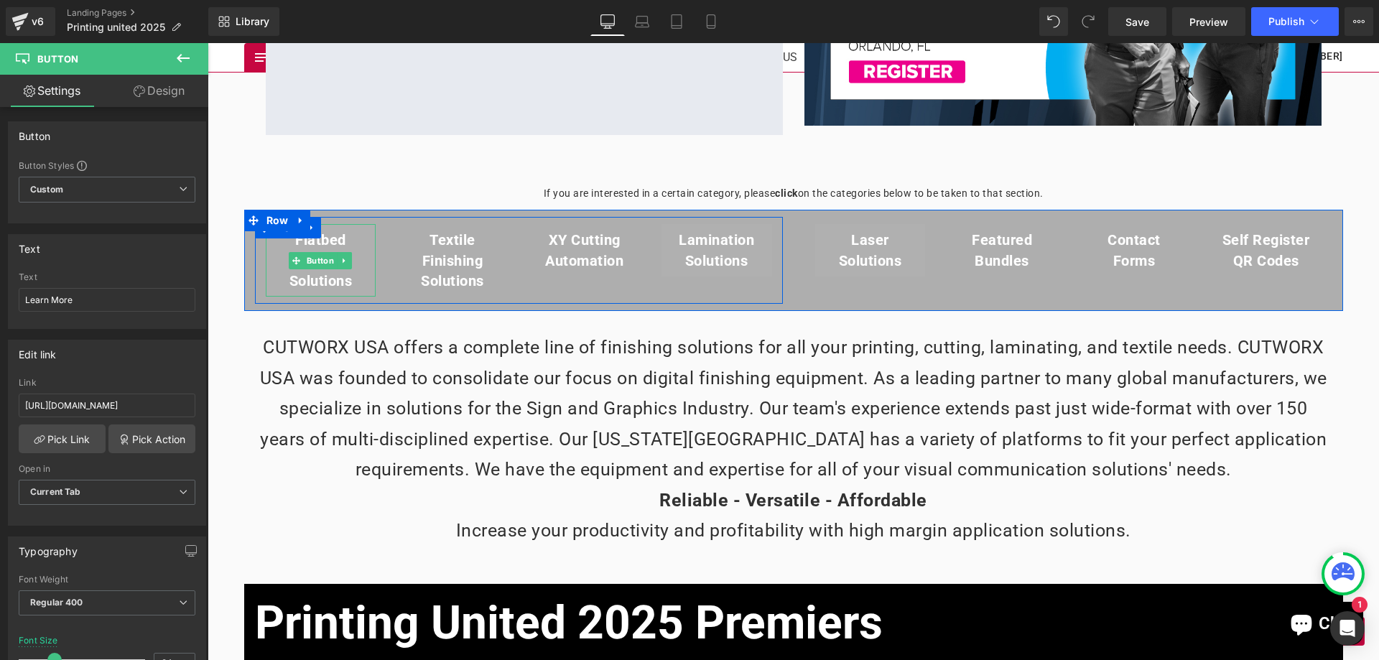
click at [358, 257] on span "Flatbed Finishing Solutions" at bounding box center [321, 260] width 96 height 61
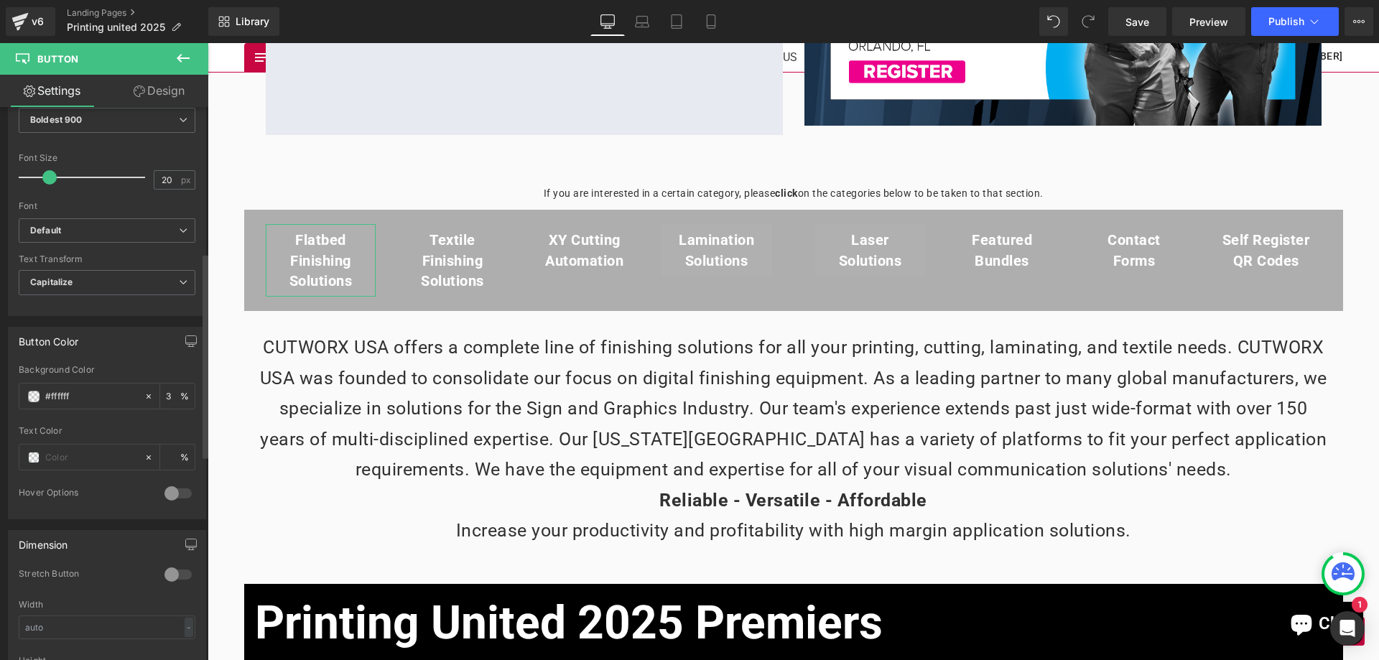
scroll to position [503, 0]
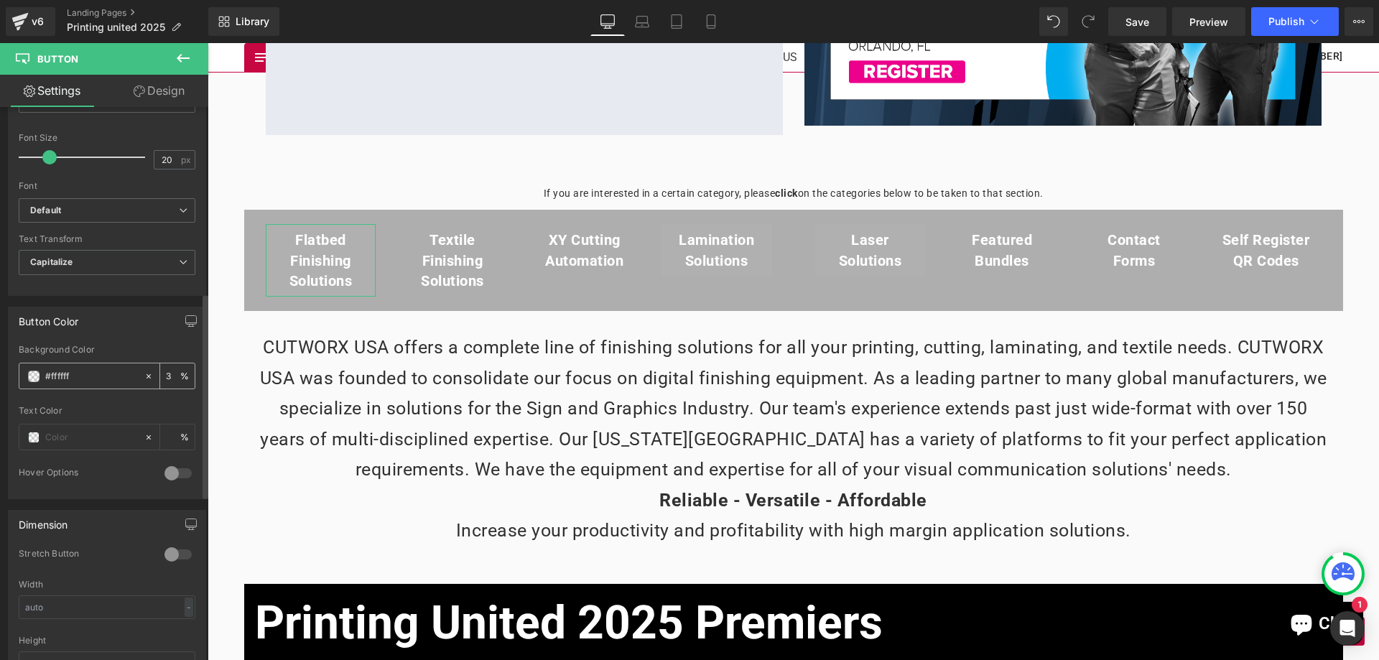
drag, startPoint x: 166, startPoint y: 375, endPoint x: 136, endPoint y: 375, distance: 30.2
click at [136, 375] on div "#ffffff 3 %" at bounding box center [107, 376] width 177 height 27
type input "0"
click at [167, 404] on div at bounding box center [107, 400] width 177 height 9
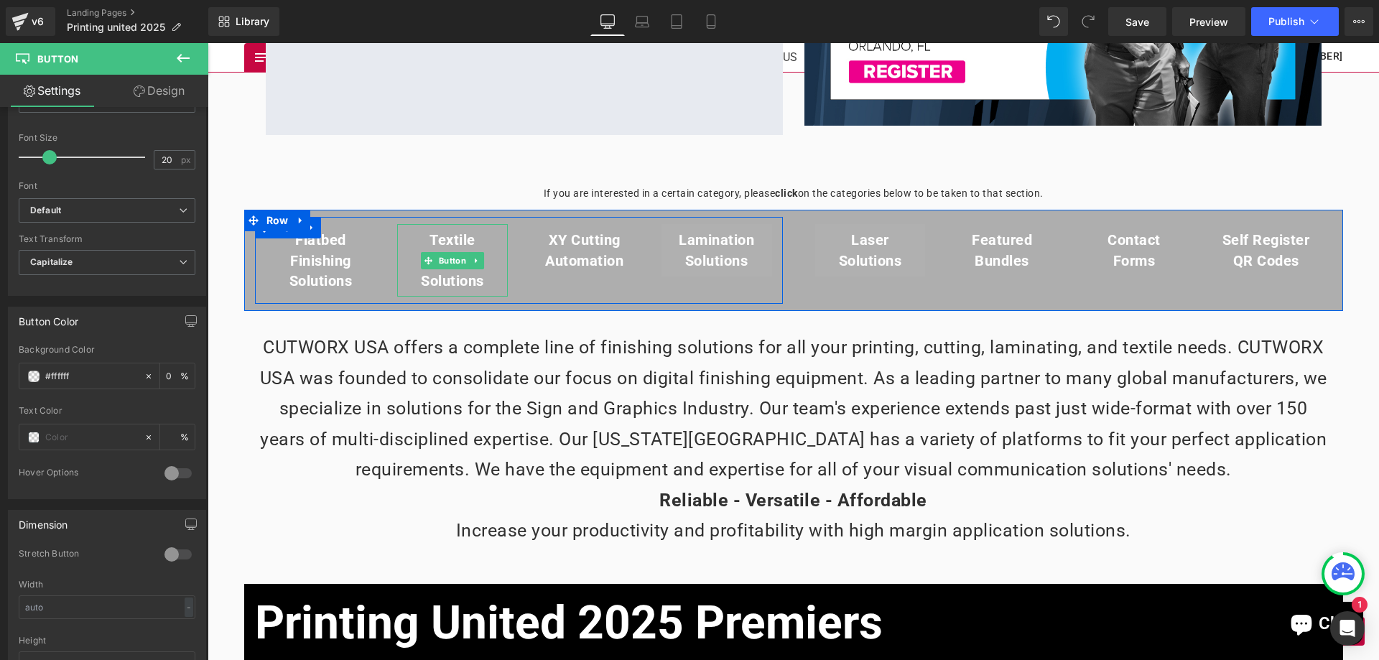
click at [404, 266] on span "textile Finishing Solutions" at bounding box center [452, 260] width 96 height 61
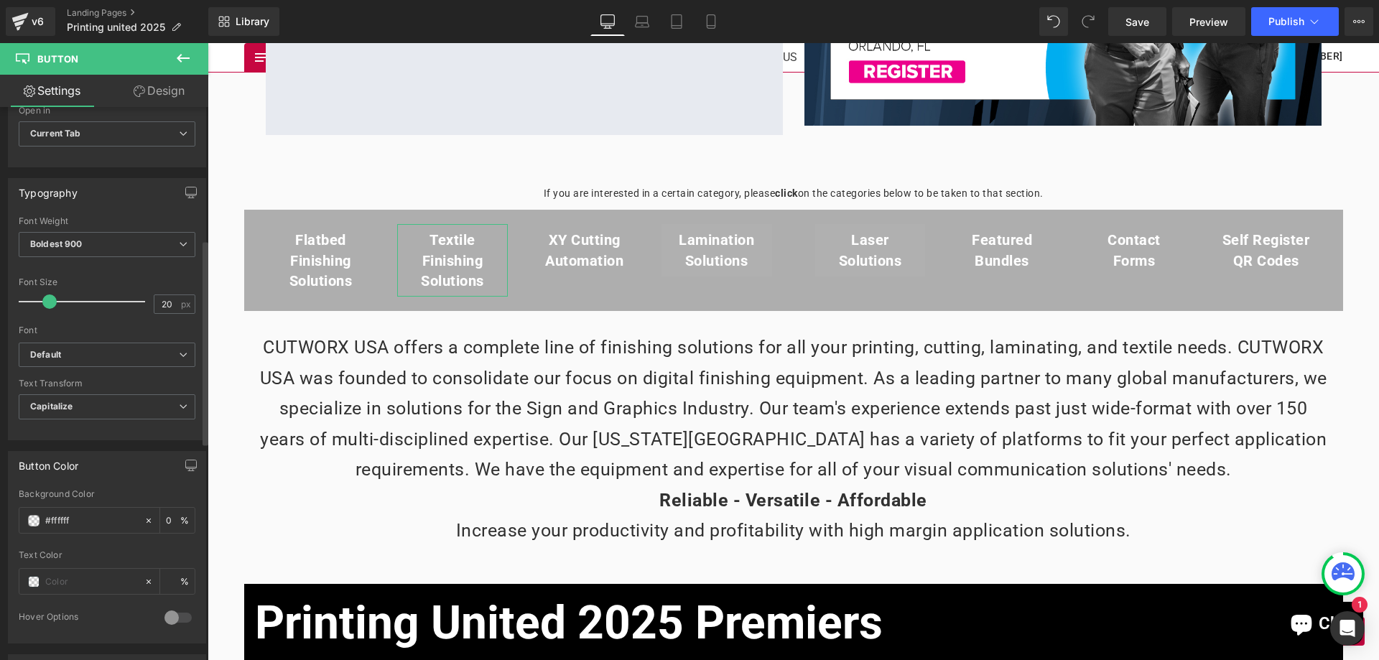
scroll to position [359, 0]
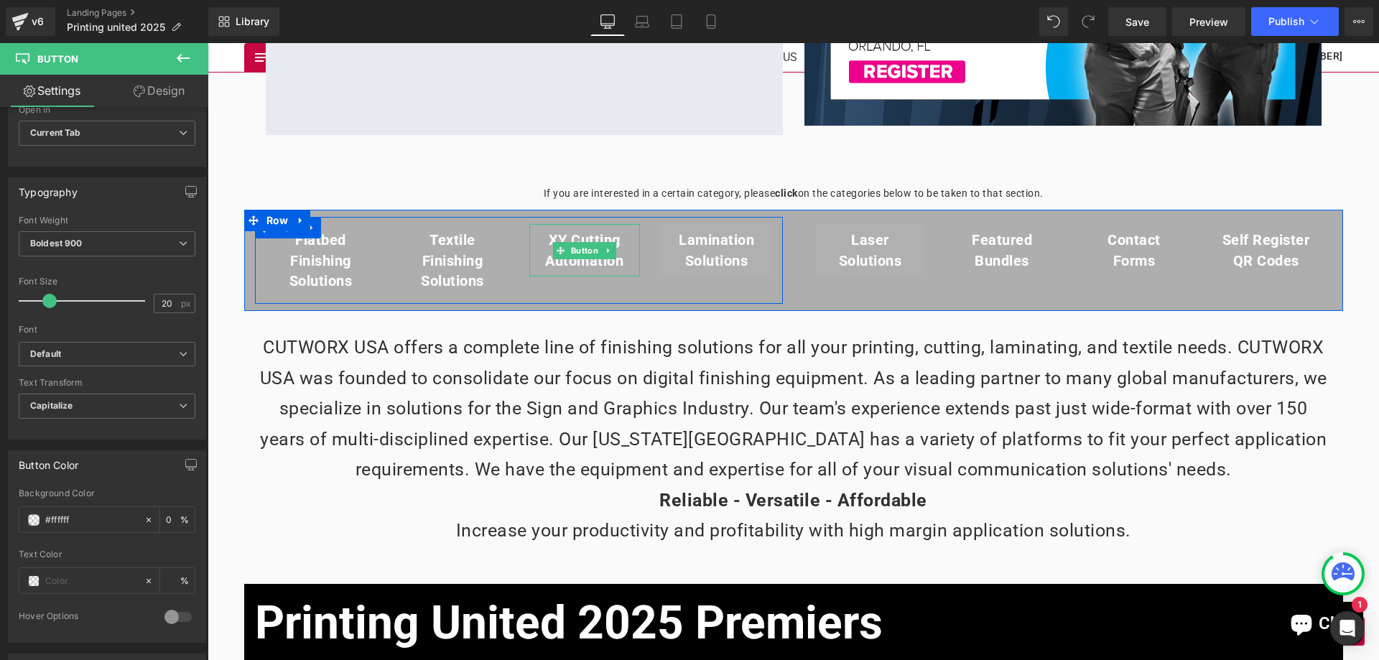
click at [529, 251] on div at bounding box center [531, 250] width 4 height 52
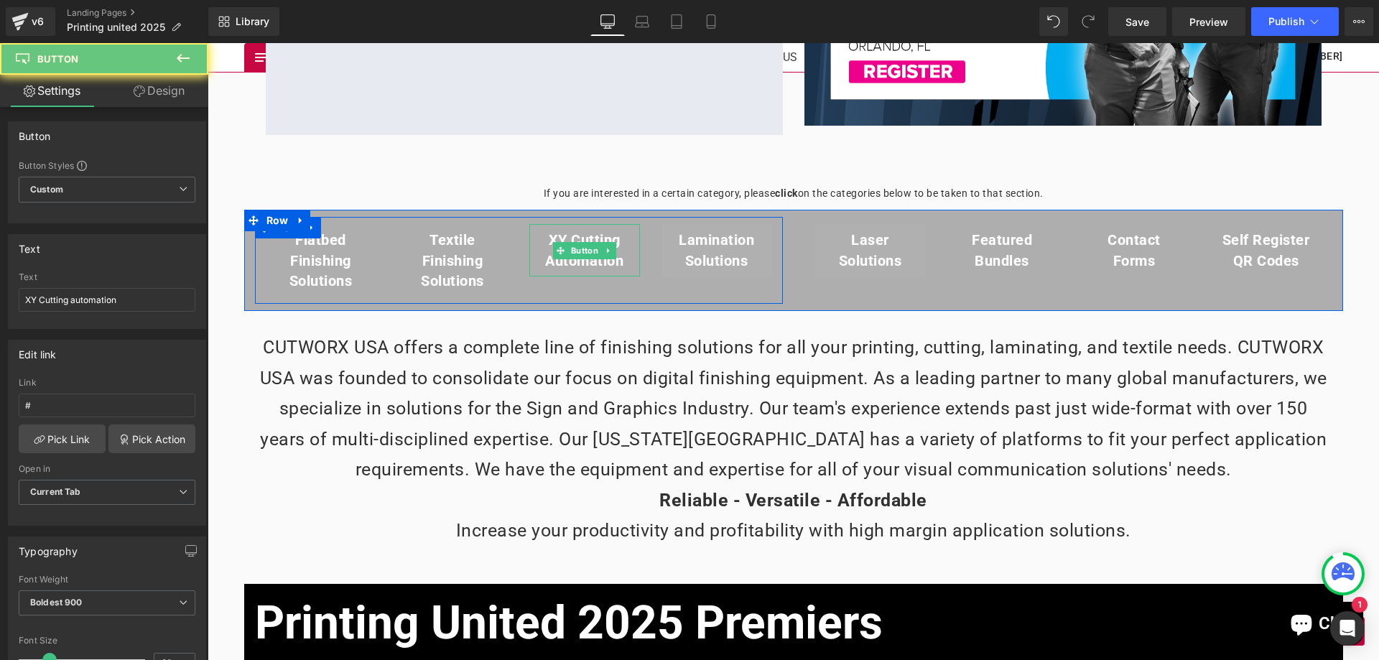
click at [537, 248] on span "XY Cutting automation" at bounding box center [585, 250] width 96 height 41
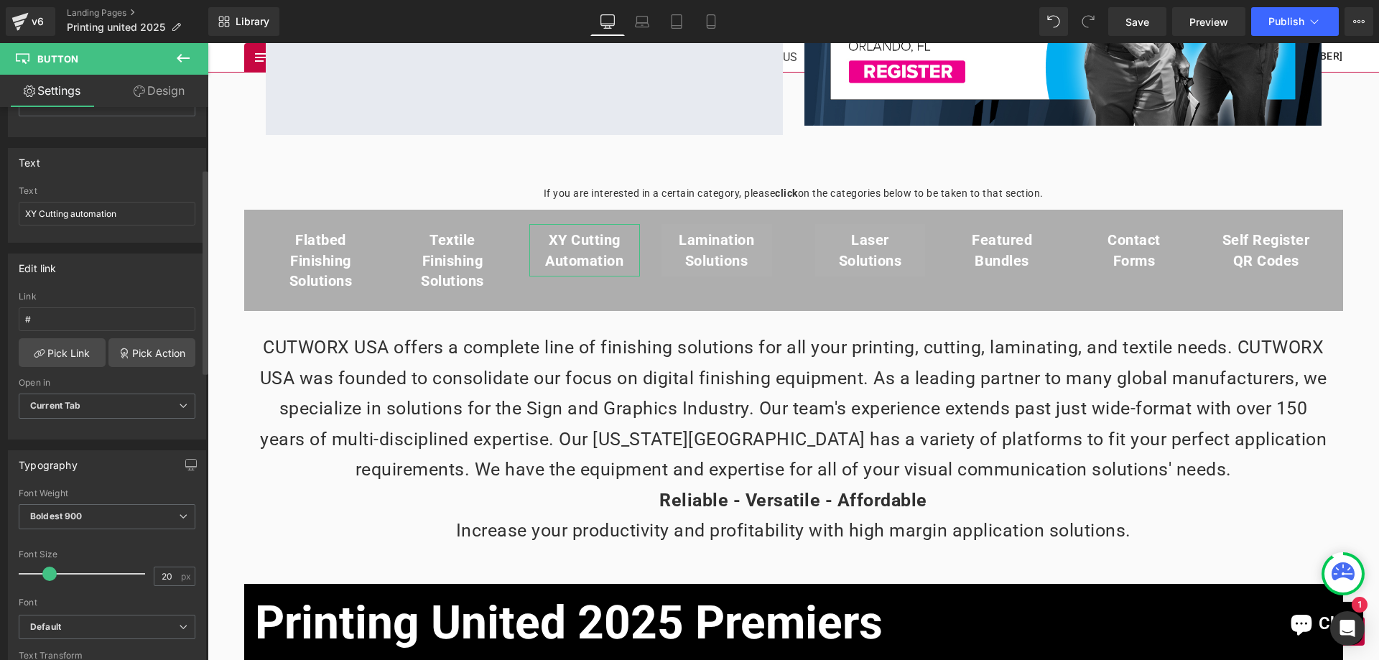
scroll to position [431, 0]
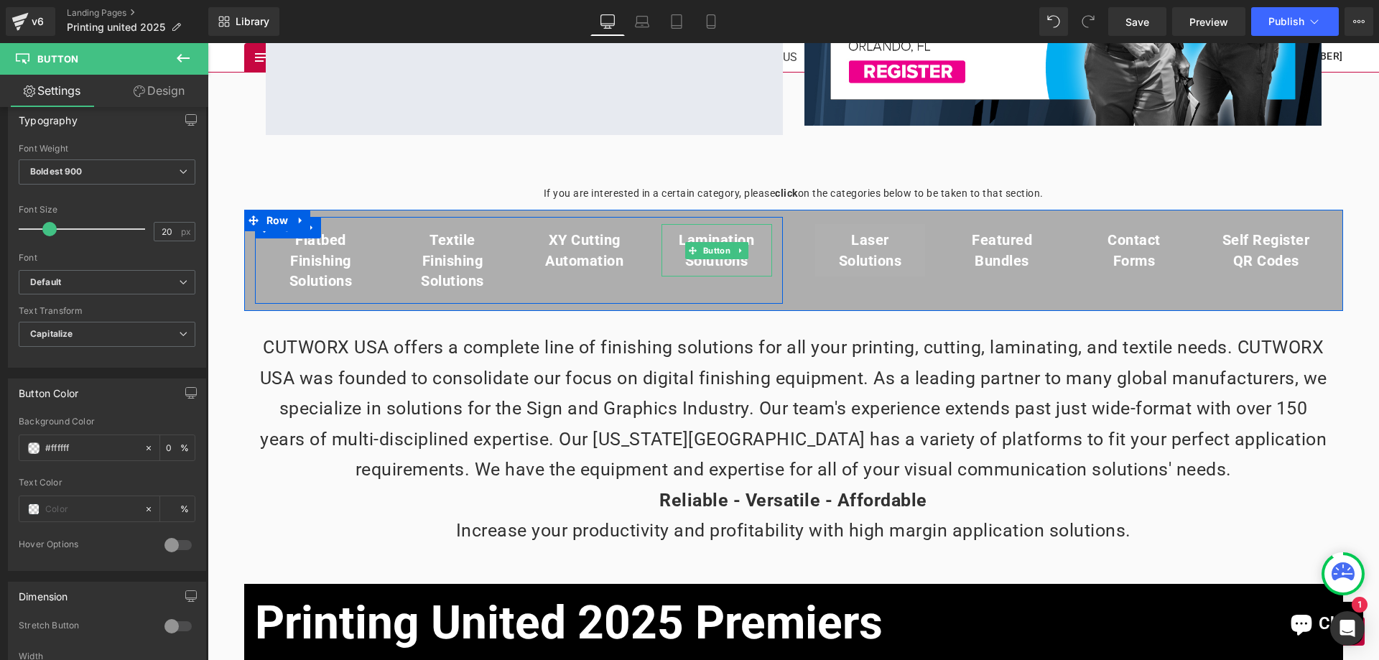
click at [662, 254] on link "Lamination Solutions" at bounding box center [717, 250] width 111 height 52
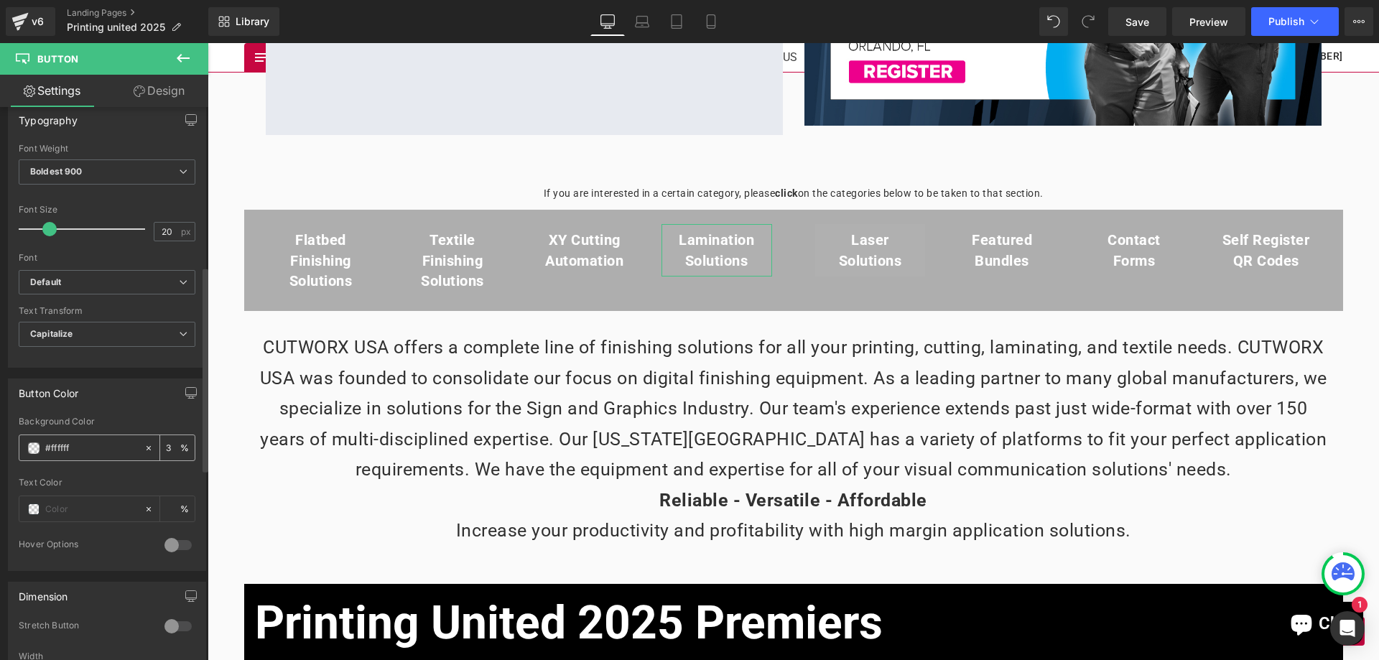
drag, startPoint x: 166, startPoint y: 450, endPoint x: 136, endPoint y: 459, distance: 30.9
click at [144, 459] on div "3 %" at bounding box center [169, 447] width 51 height 25
type input "0"
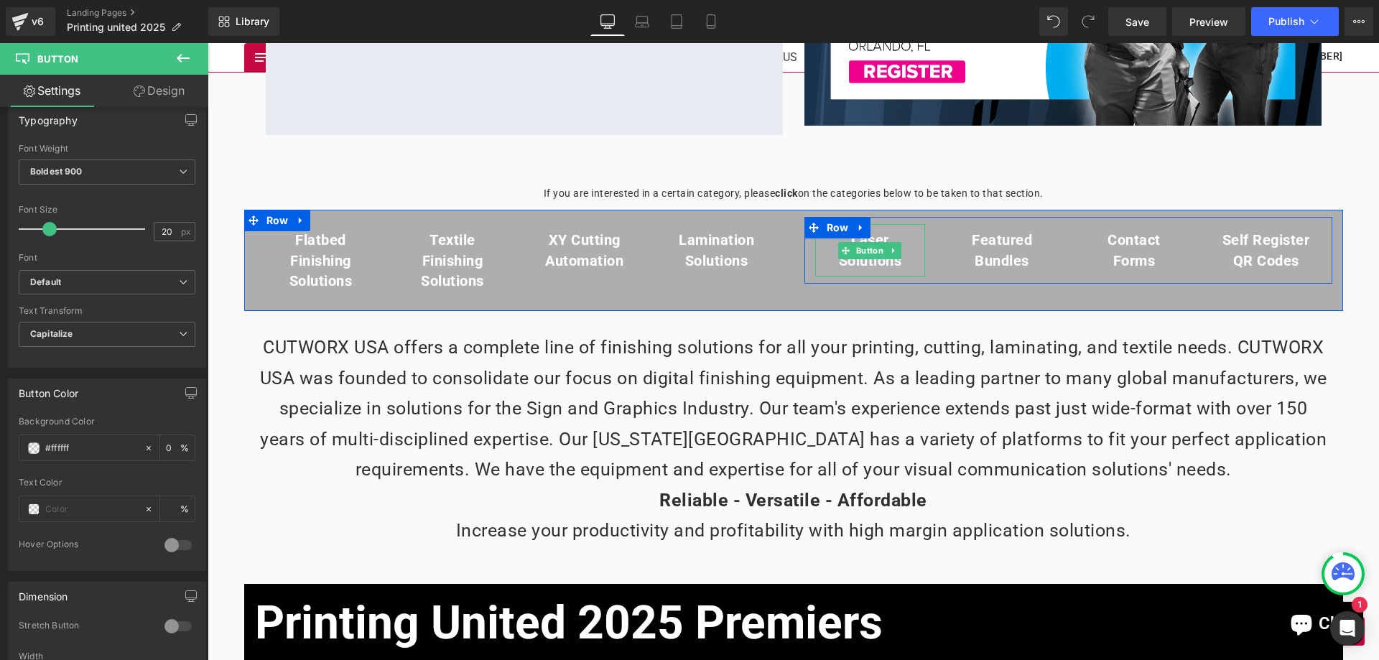
click at [815, 255] on link "Laser Solutions" at bounding box center [870, 250] width 111 height 52
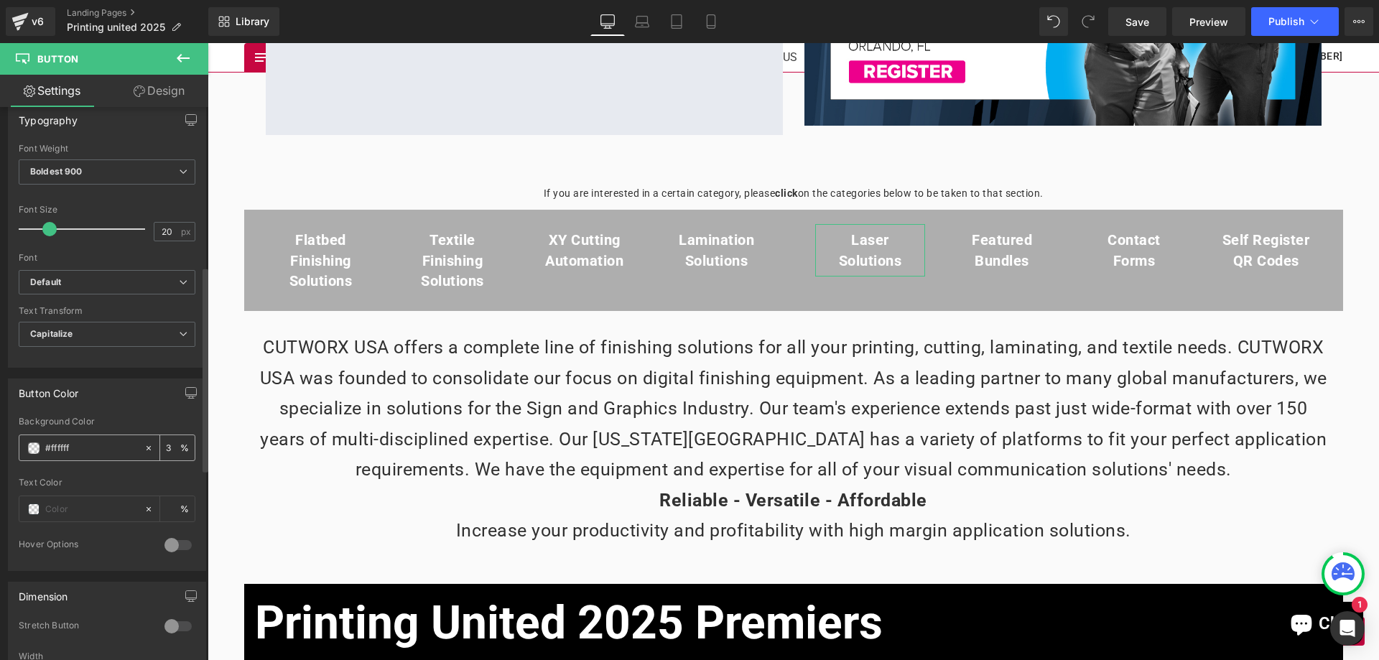
drag, startPoint x: 167, startPoint y: 444, endPoint x: 145, endPoint y: 447, distance: 21.8
click at [145, 447] on div "3 %" at bounding box center [169, 447] width 51 height 25
type input "0"
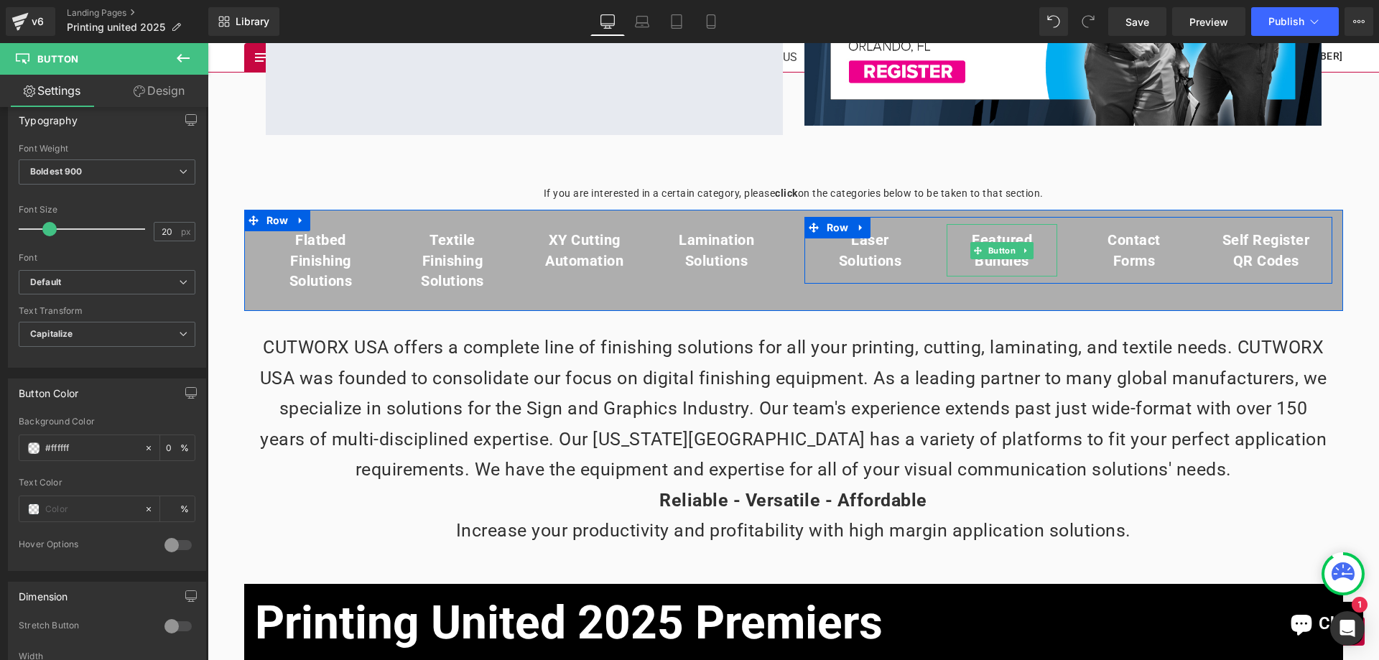
click at [954, 260] on span "Featured Bundles" at bounding box center [1002, 250] width 96 height 41
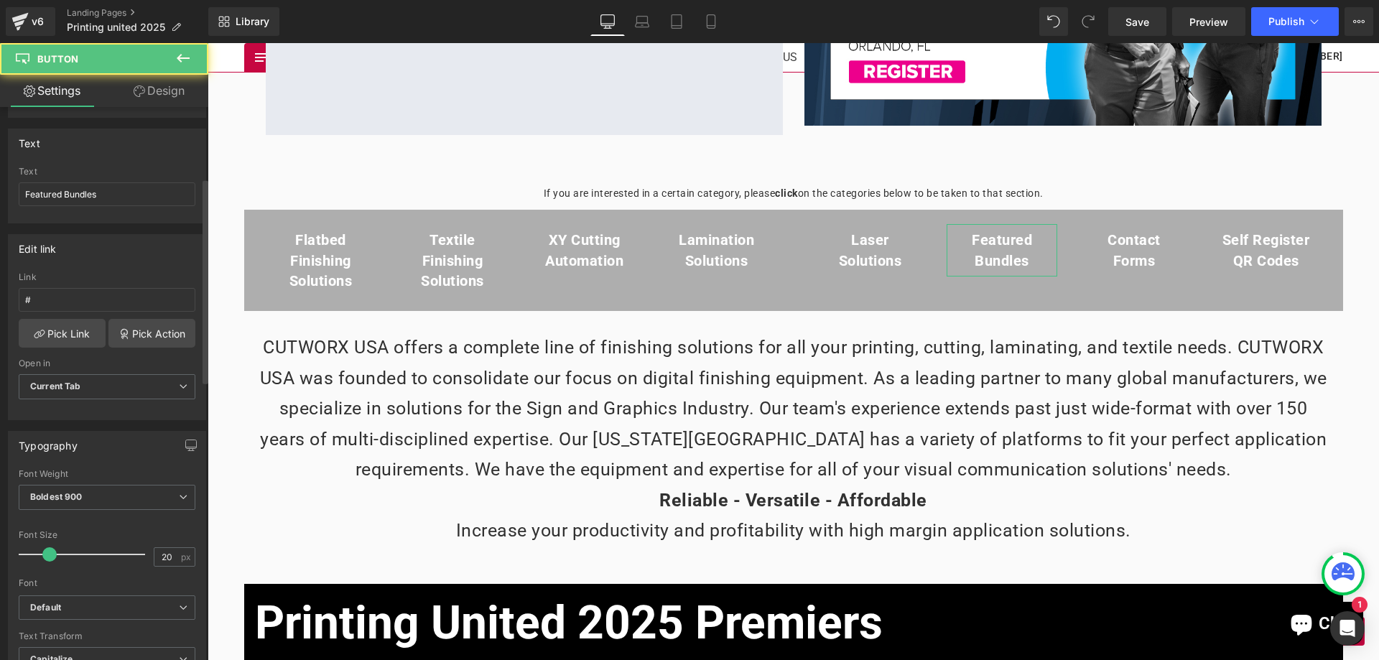
scroll to position [359, 0]
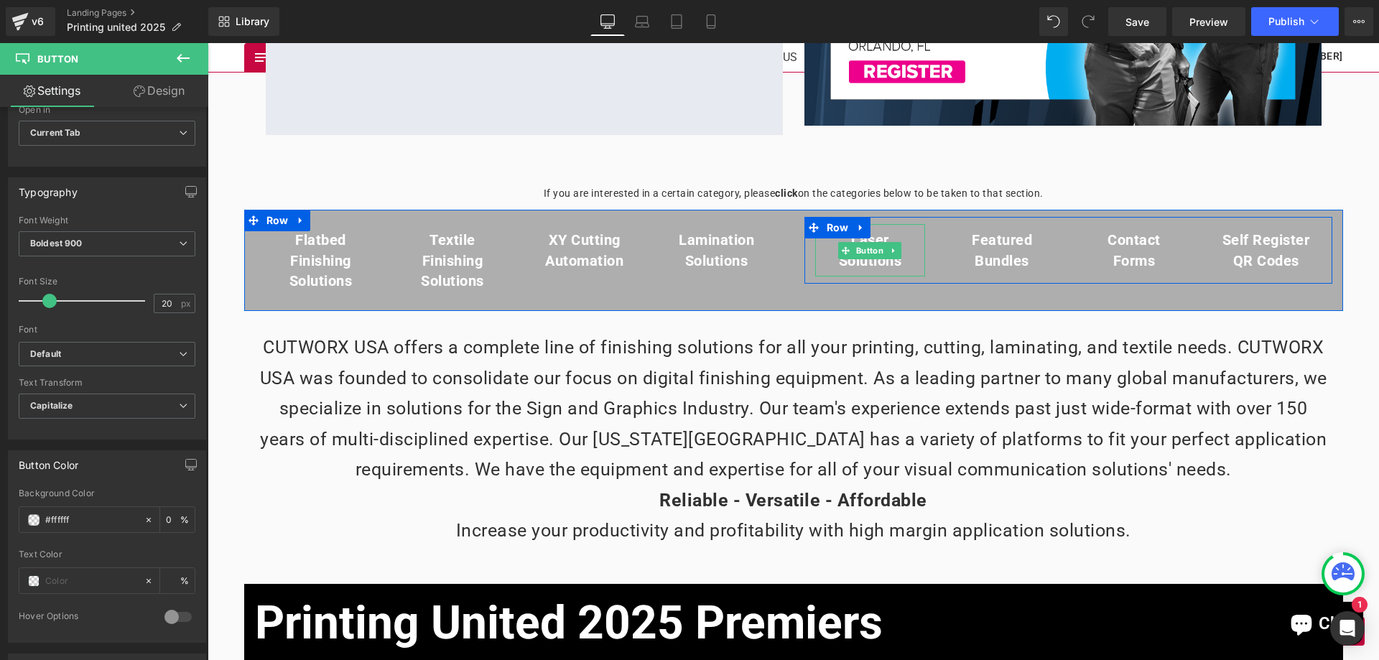
click at [822, 255] on span "Laser Solutions" at bounding box center [870, 250] width 96 height 41
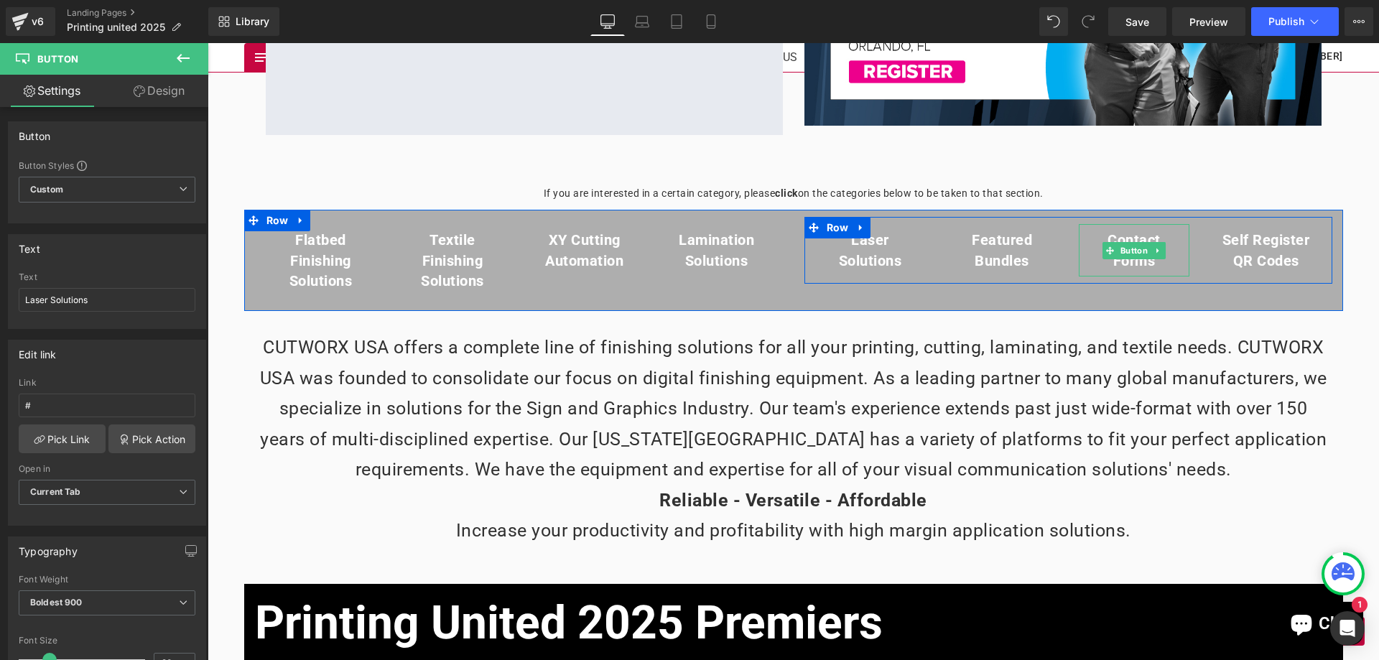
click at [1087, 254] on span "Contact Forms" at bounding box center [1134, 250] width 96 height 41
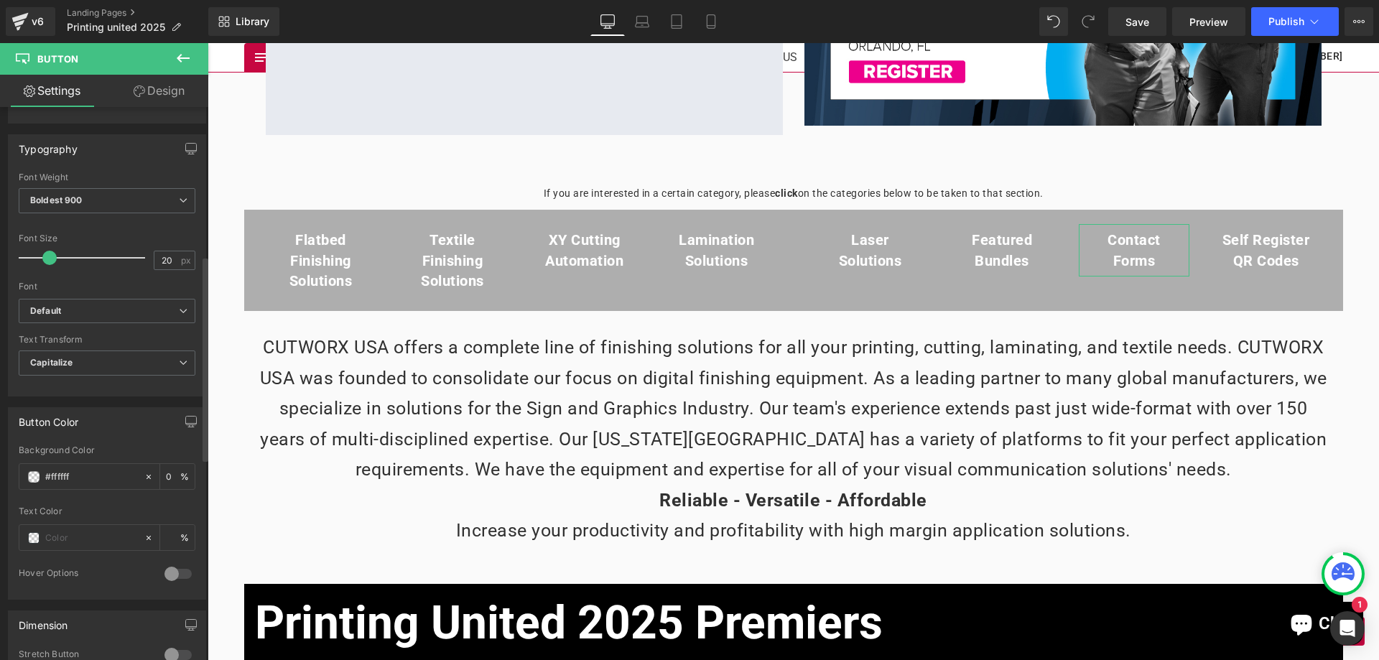
scroll to position [431, 0]
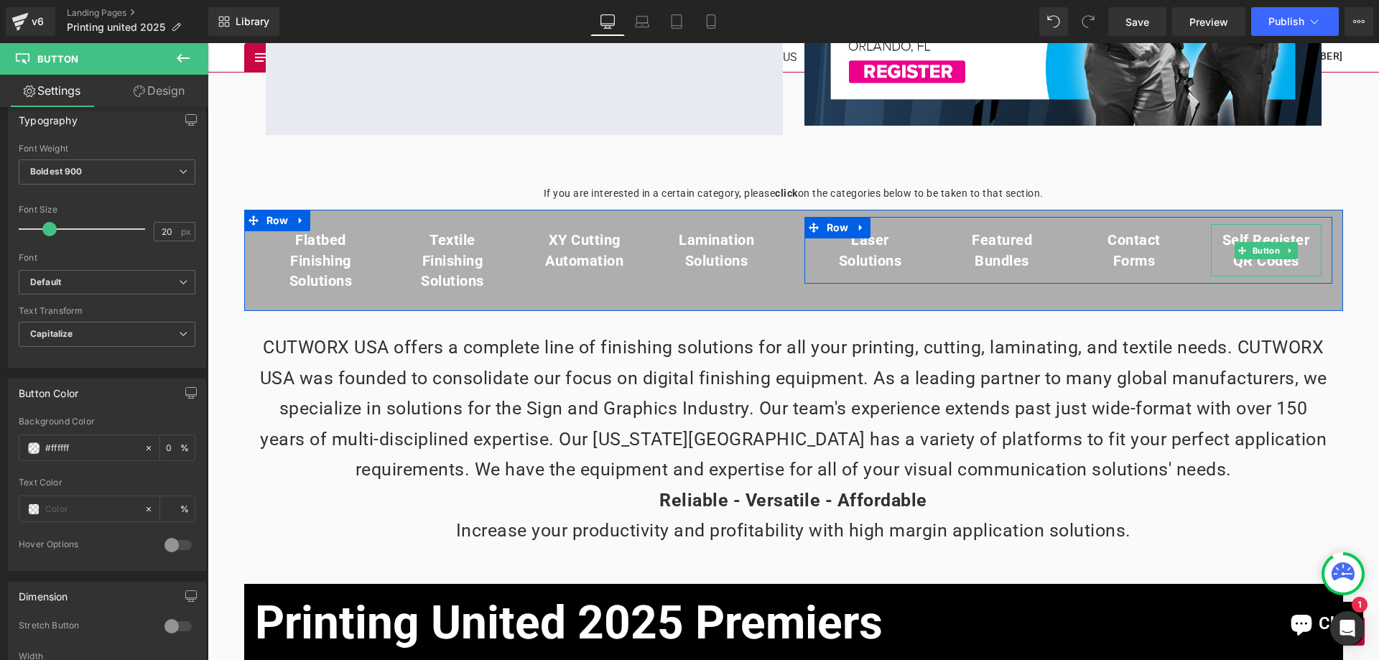
click at [1218, 260] on span "Self Register QR Codes" at bounding box center [1266, 250] width 96 height 41
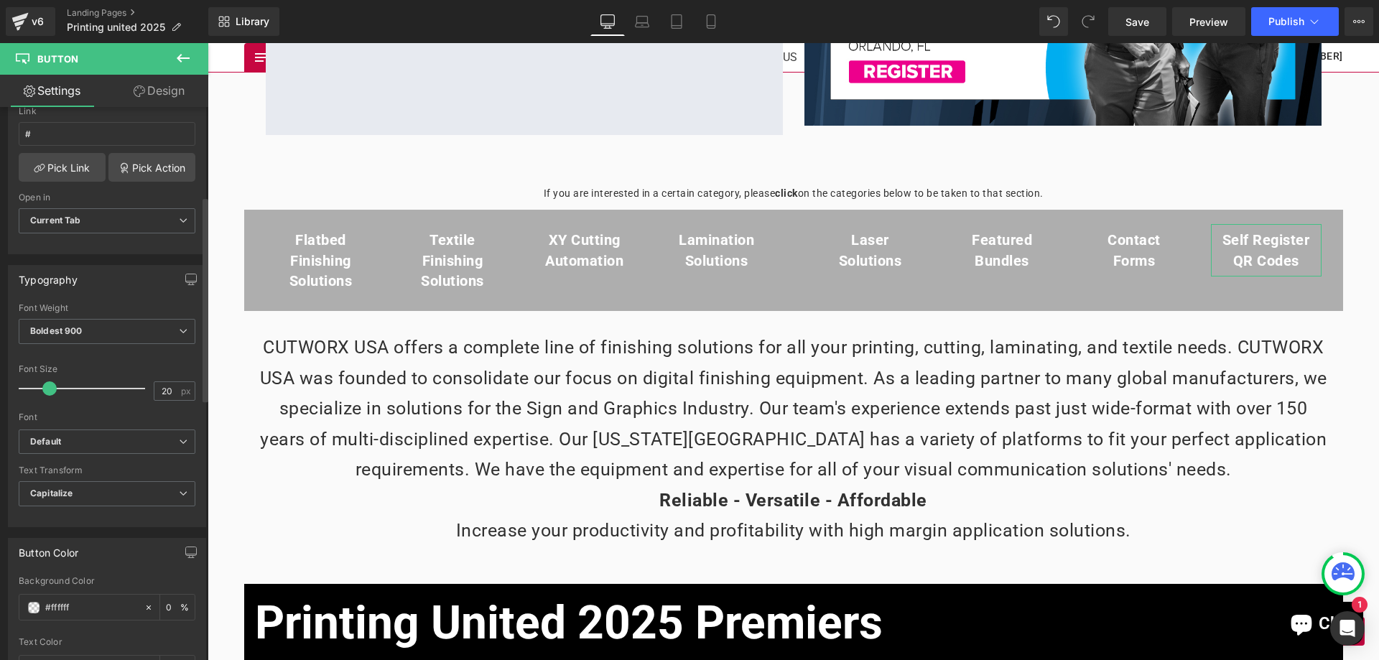
scroll to position [359, 0]
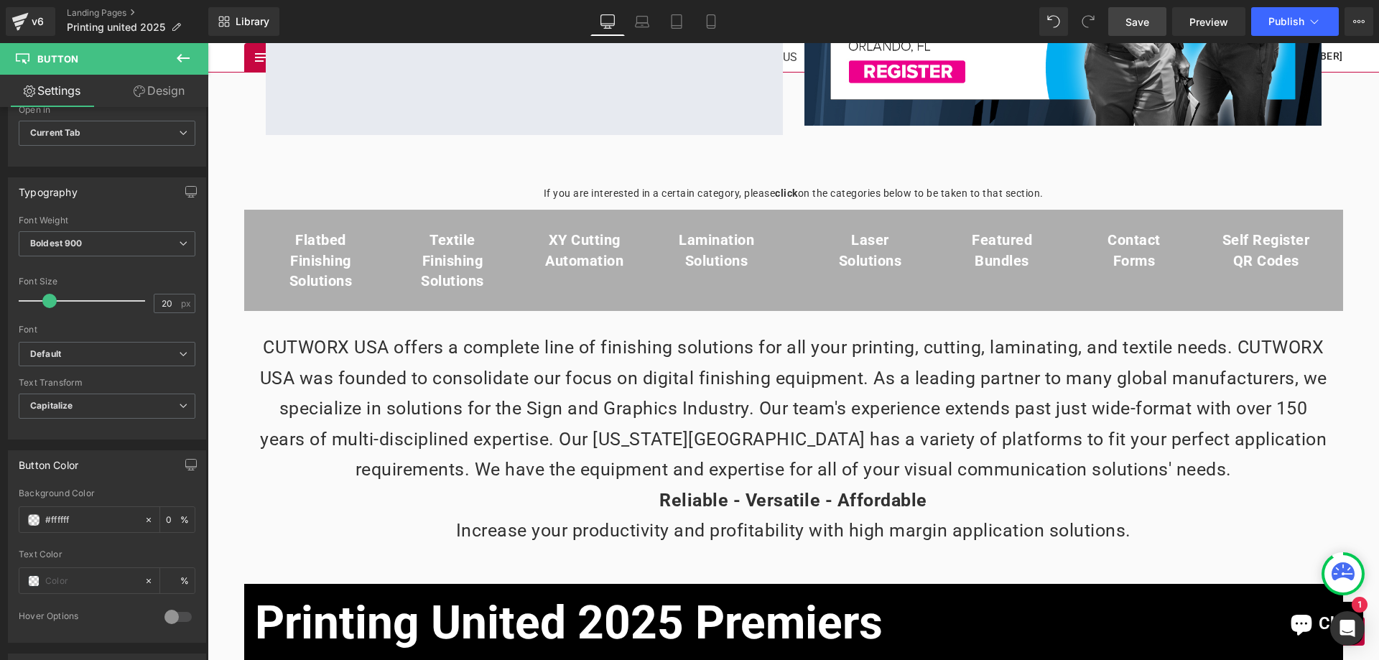
click at [1114, 12] on link "Save" at bounding box center [1137, 21] width 58 height 29
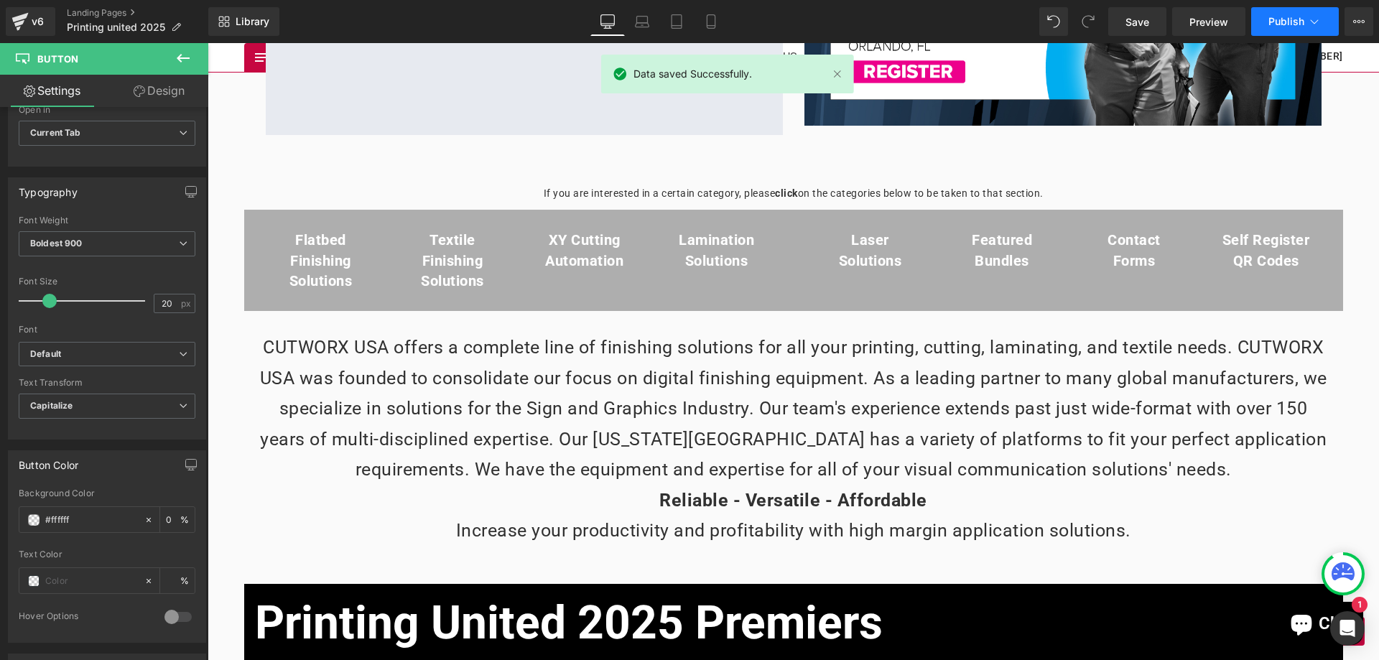
click at [1309, 27] on icon at bounding box center [1314, 21] width 14 height 14
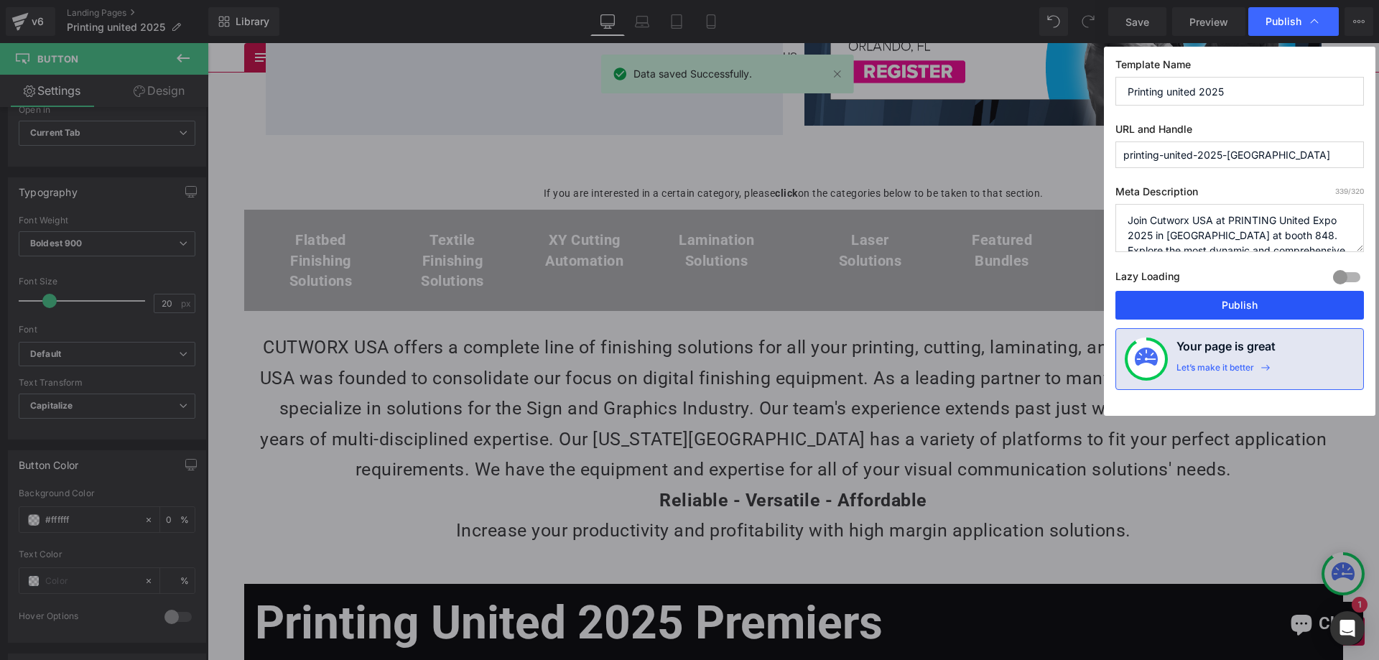
click at [1240, 292] on button "Publish" at bounding box center [1240, 305] width 249 height 29
